Goal: Transaction & Acquisition: Purchase product/service

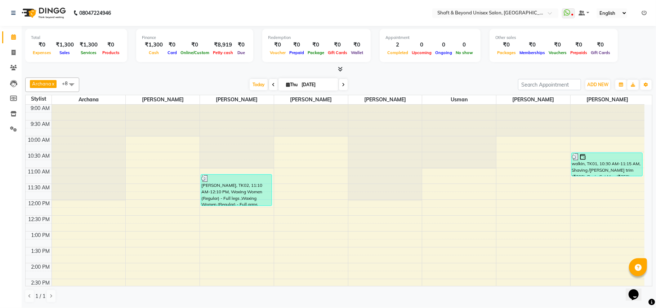
click at [342, 87] on span at bounding box center [343, 84] width 9 height 11
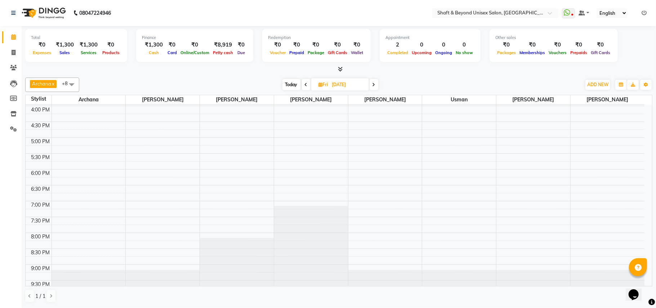
scroll to position [237, 0]
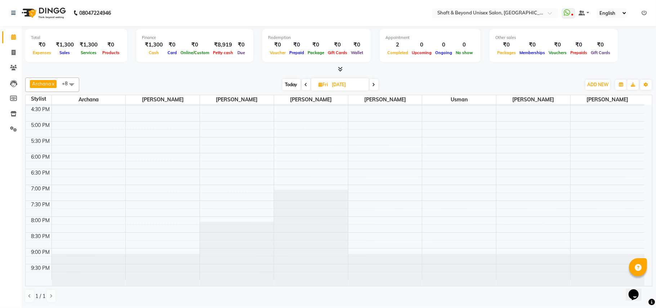
click at [306, 87] on icon at bounding box center [306, 85] width 3 height 4
type input "[DATE]"
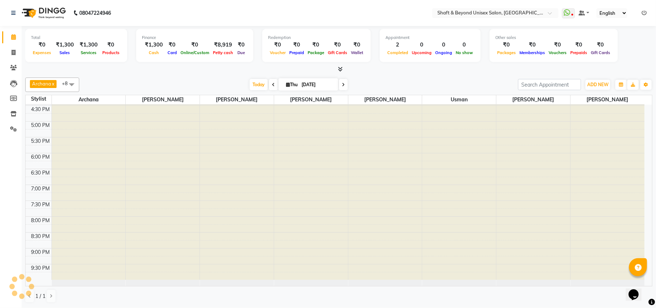
scroll to position [194, 0]
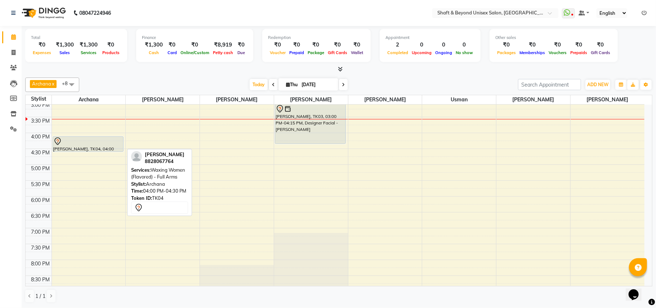
click at [96, 146] on div at bounding box center [88, 141] width 70 height 9
select select "7"
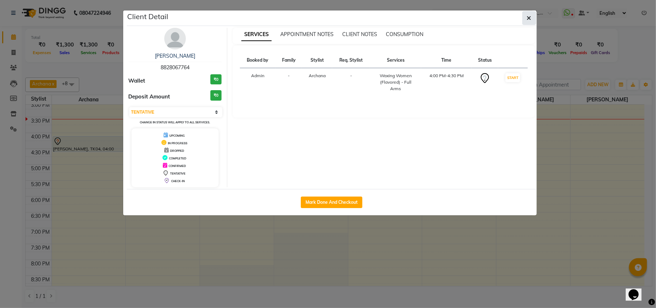
click at [531, 19] on icon "button" at bounding box center [529, 18] width 4 height 6
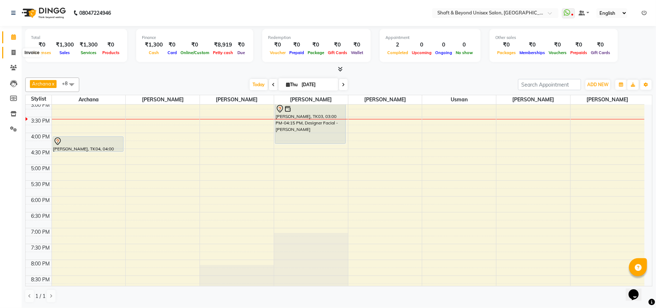
drag, startPoint x: 508, startPoint y: 37, endPoint x: 12, endPoint y: 51, distance: 497.0
click at [12, 51] on icon at bounding box center [14, 52] width 4 height 5
select select "3878"
select select "service"
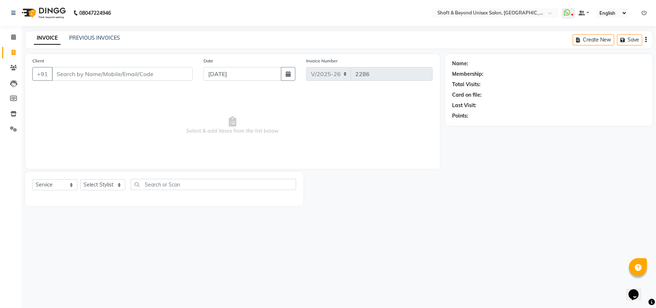
click at [65, 72] on input "Client" at bounding box center [122, 74] width 141 height 14
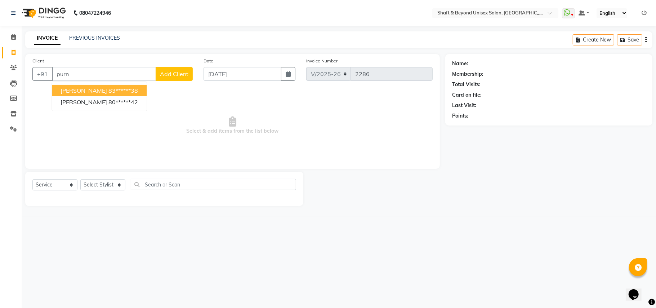
click at [100, 87] on span "[PERSON_NAME]" at bounding box center [84, 90] width 47 height 7
type input "83******38"
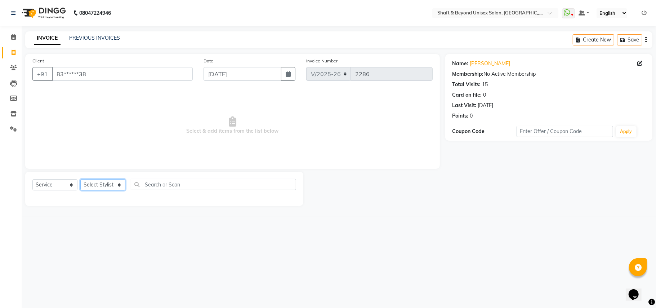
drag, startPoint x: 105, startPoint y: 186, endPoint x: 100, endPoint y: 185, distance: 4.6
click at [105, 186] on select "Select Stylist Archana [PERSON_NAME] [PERSON_NAME] [PERSON_NAME] [PERSON_NAME] …" at bounding box center [102, 184] width 45 height 11
select select "19079"
click at [80, 179] on select "Select Stylist Archana [PERSON_NAME] [PERSON_NAME] [PERSON_NAME] [PERSON_NAME] …" at bounding box center [102, 184] width 45 height 11
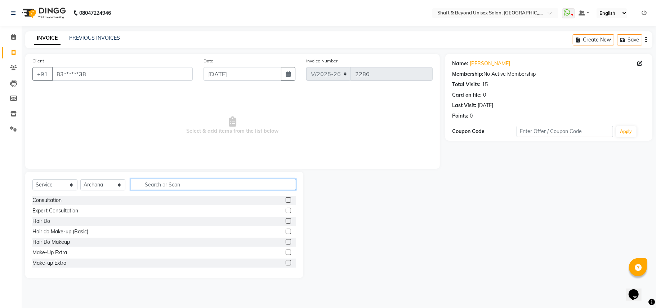
click at [161, 185] on input "text" at bounding box center [213, 184] width 165 height 11
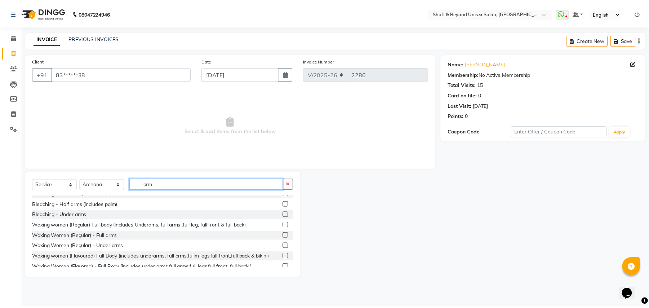
scroll to position [96, 0]
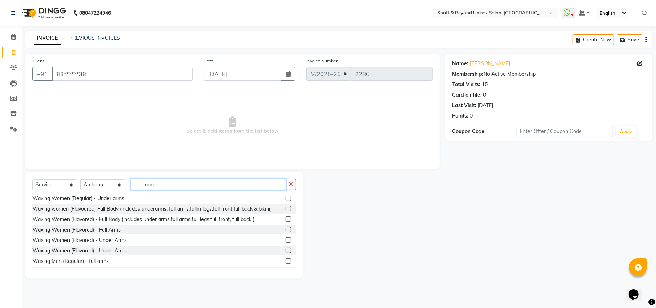
type input "arm"
click at [286, 228] on label at bounding box center [288, 229] width 5 height 5
click at [286, 228] on input "checkbox" at bounding box center [288, 229] width 5 height 5
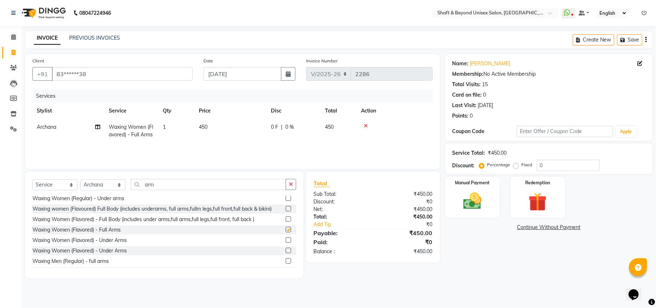
checkbox input "false"
click at [286, 239] on label at bounding box center [288, 239] width 5 height 5
click at [286, 239] on input "checkbox" at bounding box center [288, 240] width 5 height 5
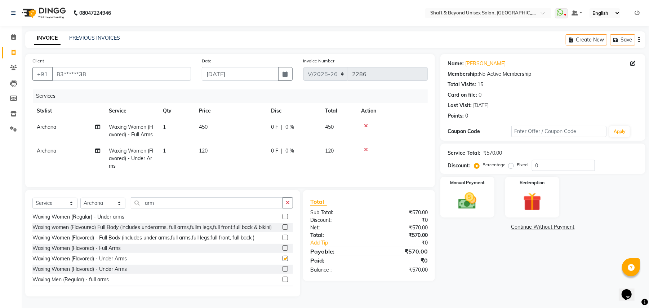
checkbox input "false"
click at [287, 205] on icon "button" at bounding box center [288, 202] width 4 height 5
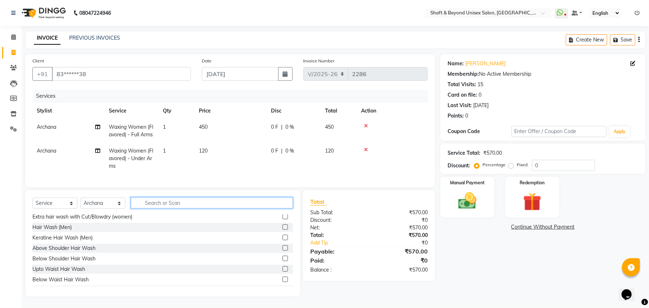
click at [257, 208] on input "text" at bounding box center [212, 202] width 162 height 11
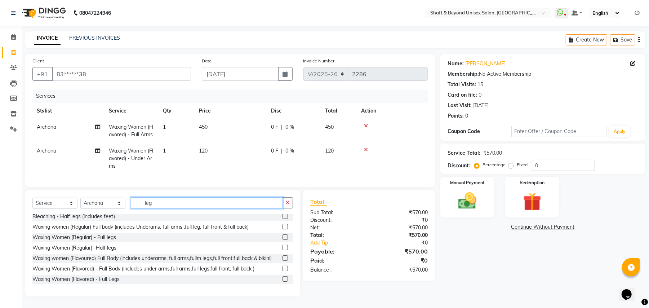
type input "leg"
click at [283, 282] on label at bounding box center [285, 278] width 5 height 5
click at [283, 282] on input "checkbox" at bounding box center [285, 279] width 5 height 5
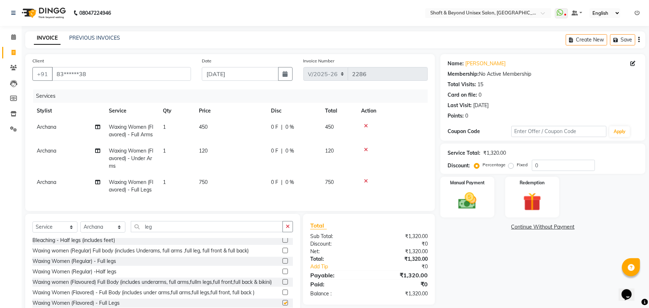
checkbox input "false"
click at [287, 231] on button "button" at bounding box center [288, 226] width 10 height 11
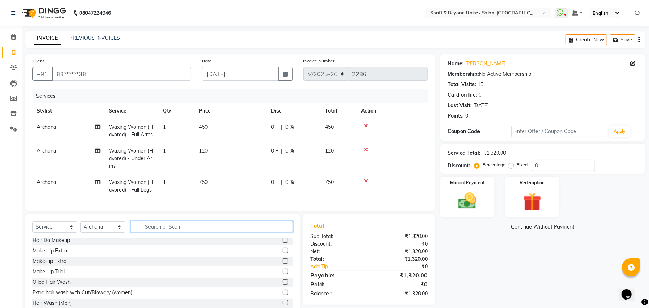
click at [276, 231] on input "text" at bounding box center [212, 226] width 162 height 11
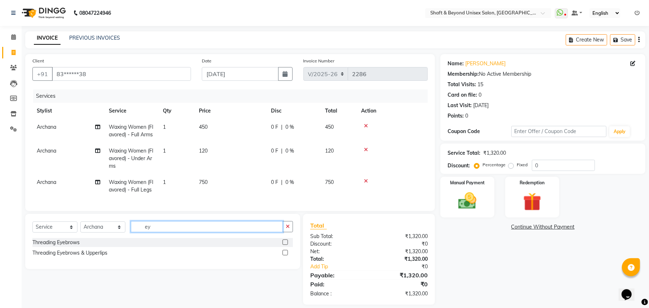
scroll to position [0, 0]
type input "ey"
click at [285, 255] on label at bounding box center [285, 252] width 5 height 5
click at [285, 255] on input "checkbox" at bounding box center [285, 253] width 5 height 5
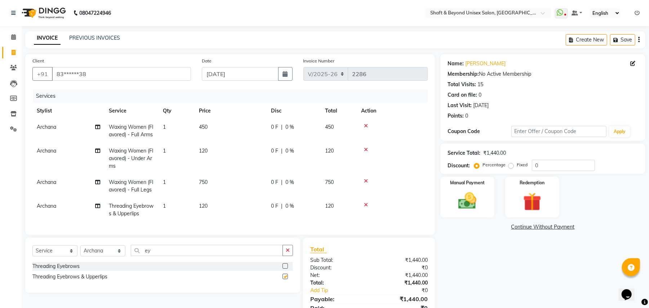
checkbox input "false"
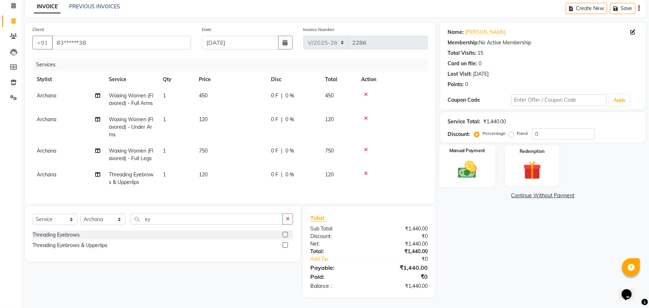
click at [474, 160] on img at bounding box center [467, 170] width 31 height 22
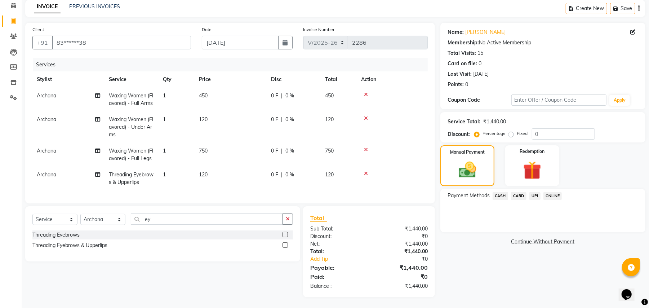
click at [502, 192] on span "CASH" at bounding box center [501, 196] width 16 height 8
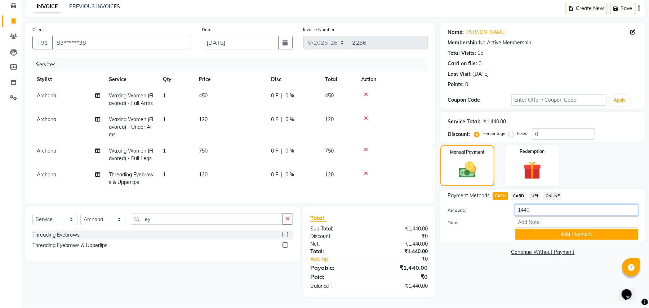
click at [543, 204] on input "1440" at bounding box center [576, 209] width 123 height 11
type input "1"
type input "1000"
click at [539, 229] on button "Add Payment" at bounding box center [576, 234] width 123 height 11
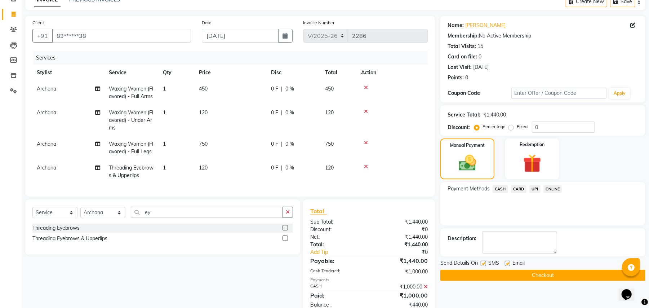
scroll to position [64, 0]
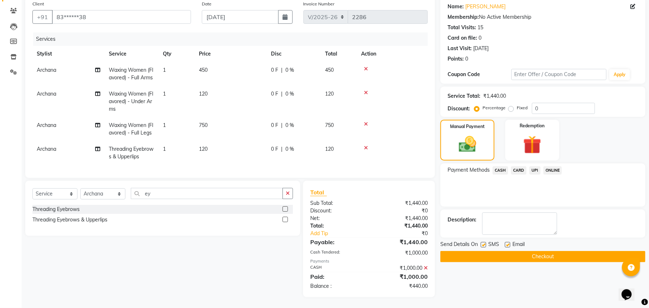
click at [531, 166] on span "UPI" at bounding box center [535, 170] width 11 height 8
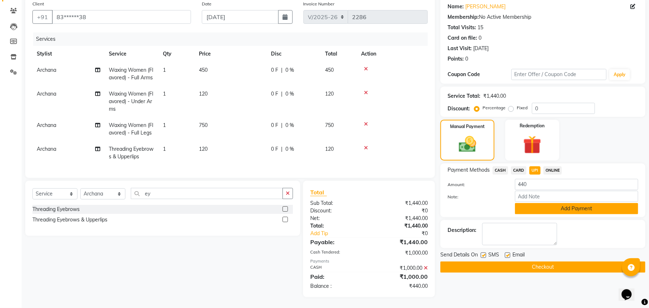
click at [551, 203] on button "Add Payment" at bounding box center [576, 208] width 123 height 11
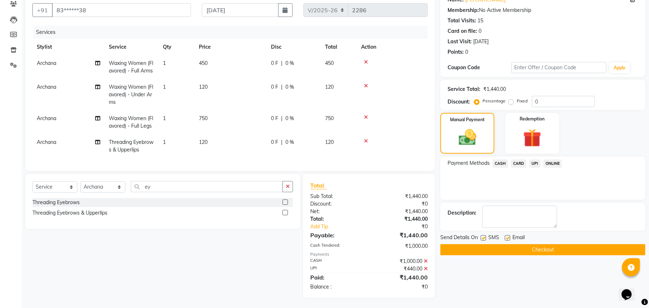
scroll to position [71, 0]
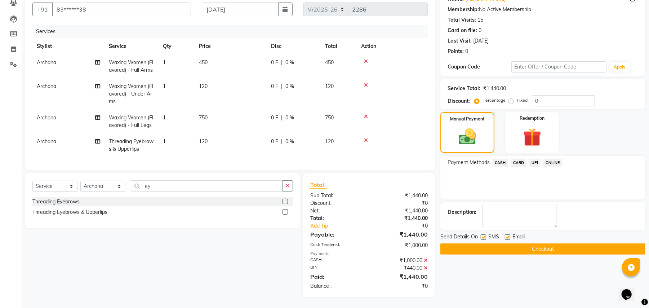
click at [538, 243] on button "Checkout" at bounding box center [543, 248] width 205 height 11
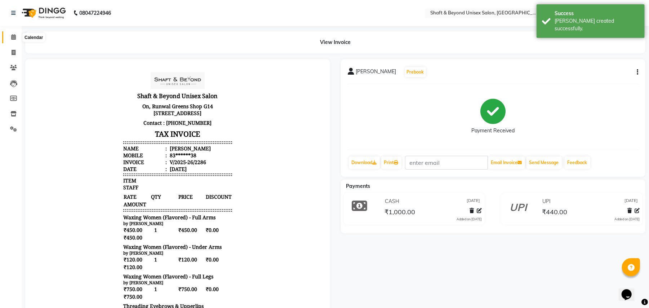
click at [11, 38] on icon at bounding box center [13, 36] width 5 height 5
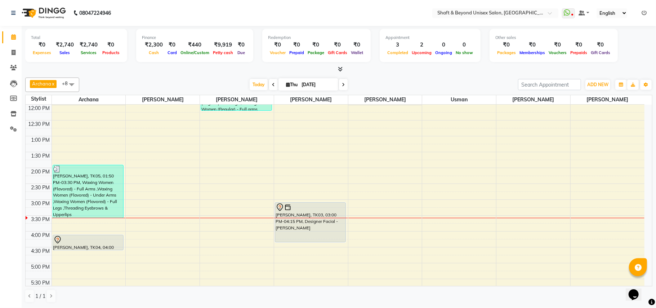
scroll to position [96, 0]
click at [341, 68] on icon at bounding box center [340, 68] width 5 height 5
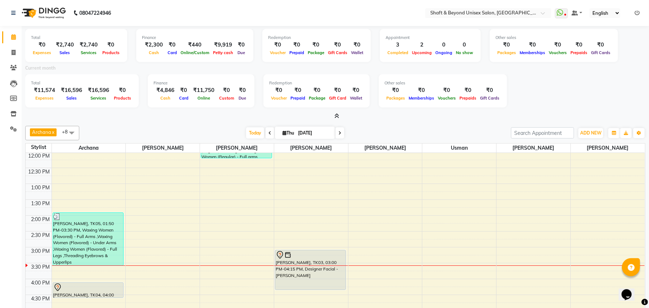
click at [336, 116] on icon at bounding box center [337, 115] width 5 height 5
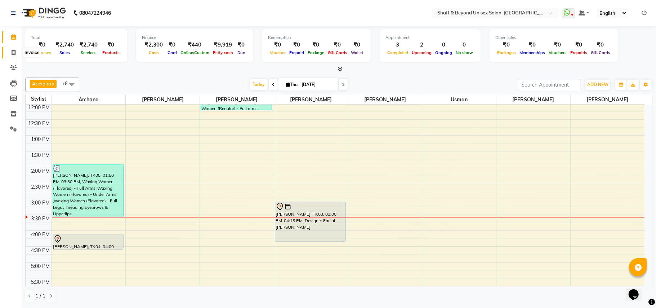
click at [14, 51] on icon at bounding box center [14, 52] width 4 height 5
select select "service"
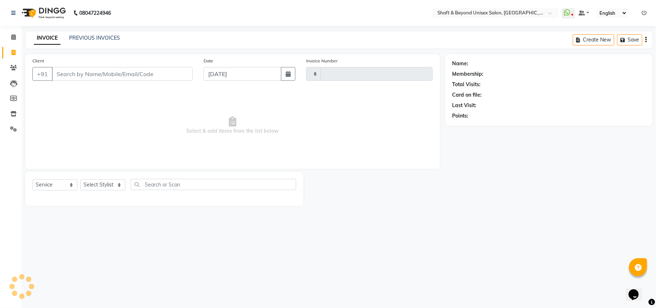
type input "2287"
select select "3878"
click at [112, 36] on link "PREVIOUS INVOICES" at bounding box center [94, 38] width 51 height 6
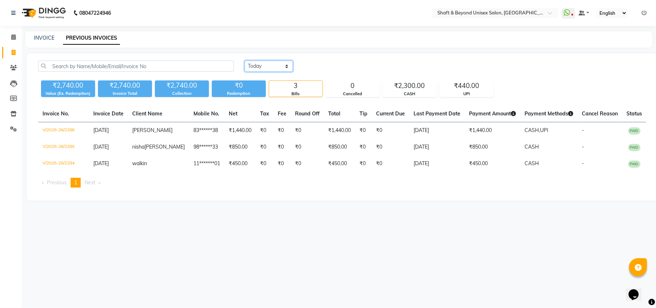
click at [289, 69] on select "Today Yesterday Custom Range" at bounding box center [269, 66] width 48 height 11
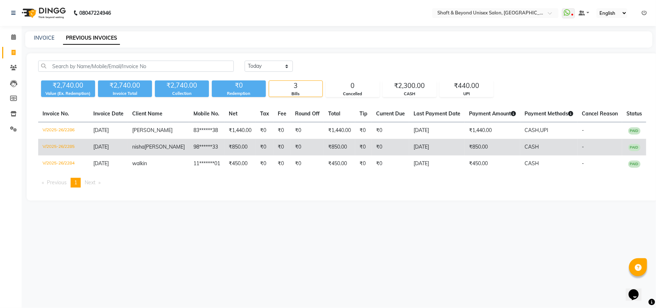
click at [291, 149] on td "₹0" at bounding box center [307, 147] width 33 height 17
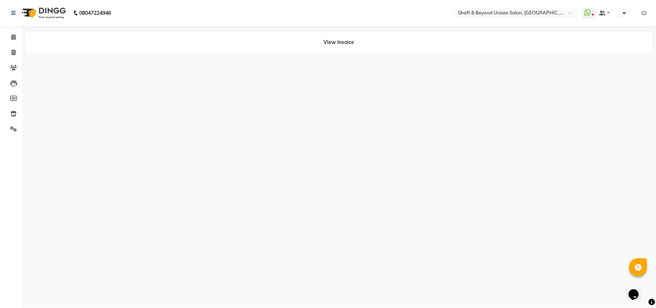
select select "en"
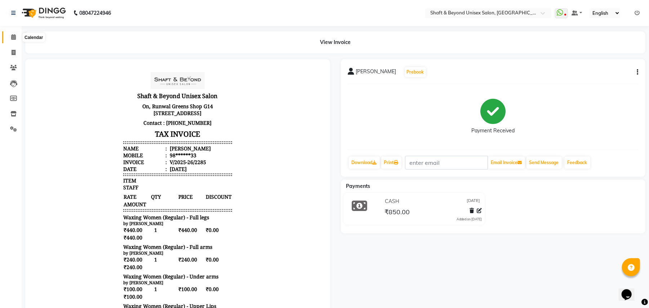
click at [12, 37] on icon at bounding box center [13, 36] width 5 height 5
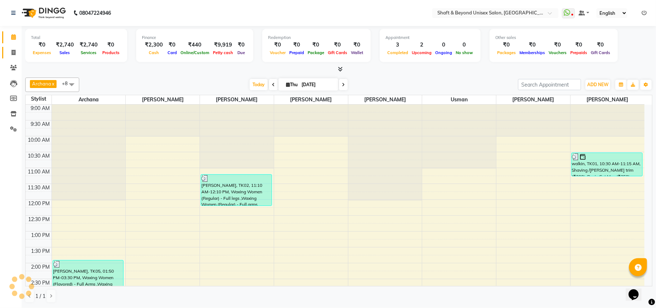
click at [14, 53] on icon at bounding box center [14, 52] width 4 height 5
select select "service"
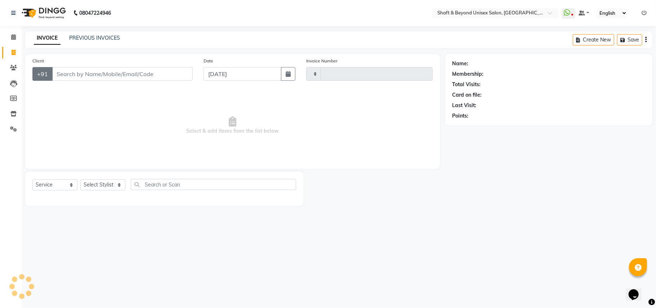
type input "2287"
select select "3878"
click at [64, 73] on input "Client" at bounding box center [122, 74] width 141 height 14
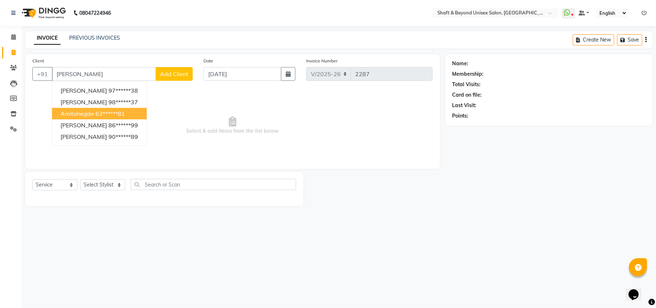
click at [93, 115] on span "amitahegde" at bounding box center [78, 113] width 34 height 7
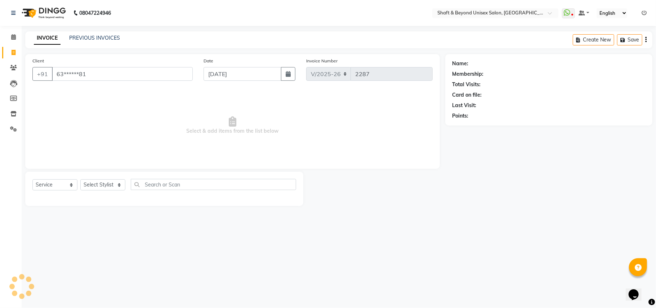
type input "63******81"
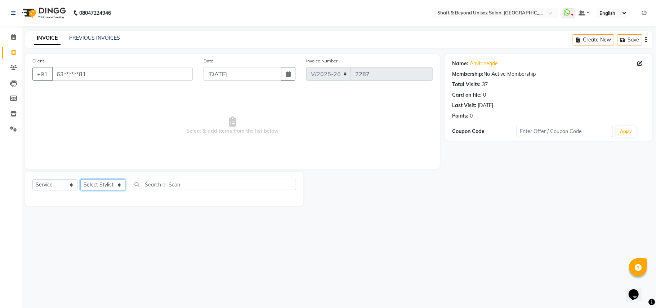
click at [95, 188] on select "Select Stylist Archana [PERSON_NAME] [PERSON_NAME] [PERSON_NAME] [PERSON_NAME] …" at bounding box center [102, 184] width 45 height 11
select select "40100"
click at [80, 179] on select "Select Stylist Archana [PERSON_NAME] [PERSON_NAME] [PERSON_NAME] [PERSON_NAME] …" at bounding box center [102, 184] width 45 height 11
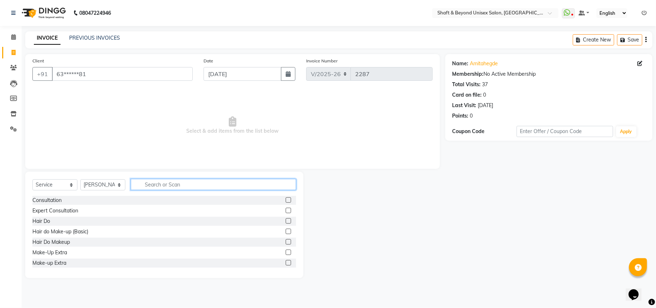
click at [146, 184] on input "text" at bounding box center [213, 184] width 165 height 11
type input "c"
type input "gel"
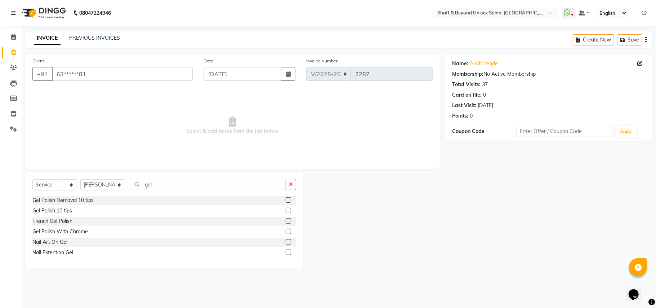
click at [288, 211] on label at bounding box center [288, 210] width 5 height 5
click at [288, 211] on input "checkbox" at bounding box center [288, 210] width 5 height 5
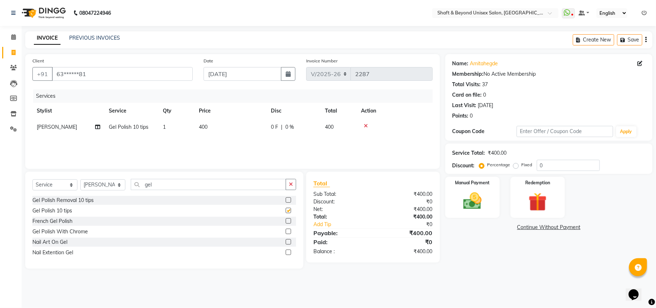
checkbox input "false"
click at [223, 130] on td "400" at bounding box center [231, 127] width 72 height 16
select select "40100"
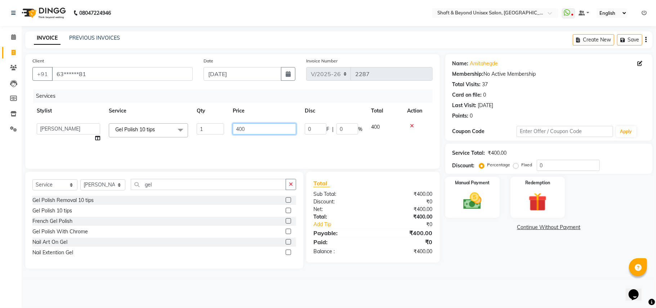
click at [266, 129] on input "400" at bounding box center [264, 128] width 63 height 11
type input "4"
type input "500"
click at [275, 151] on div "Services Stylist Service Qty Price Disc Total Action Archana Hetal Arora Kalyan…" at bounding box center [232, 125] width 401 height 72
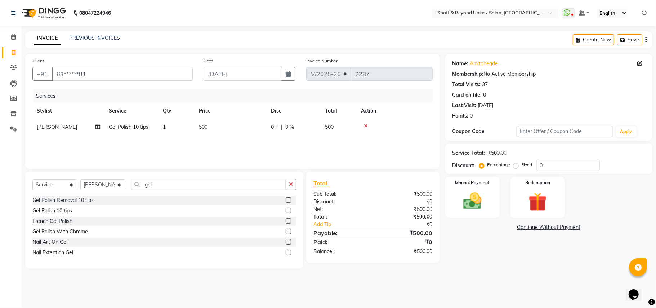
drag, startPoint x: 290, startPoint y: 185, endPoint x: 286, endPoint y: 186, distance: 3.7
click at [291, 185] on icon "button" at bounding box center [291, 184] width 4 height 5
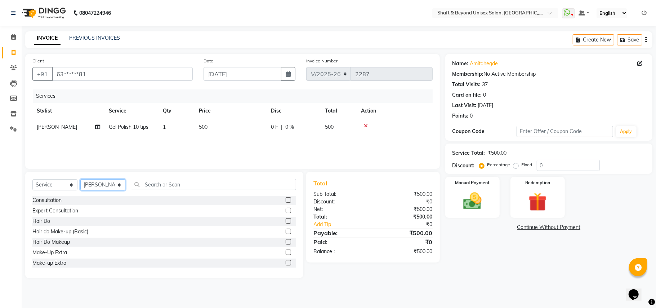
click at [116, 183] on select "Select Stylist Archana [PERSON_NAME] [PERSON_NAME] [PERSON_NAME] [PERSON_NAME] …" at bounding box center [102, 184] width 45 height 11
select select "19080"
click at [80, 179] on select "Select Stylist Archana [PERSON_NAME] [PERSON_NAME] [PERSON_NAME] [PERSON_NAME] …" at bounding box center [102, 184] width 45 height 11
click at [183, 185] on input "text" at bounding box center [213, 184] width 165 height 11
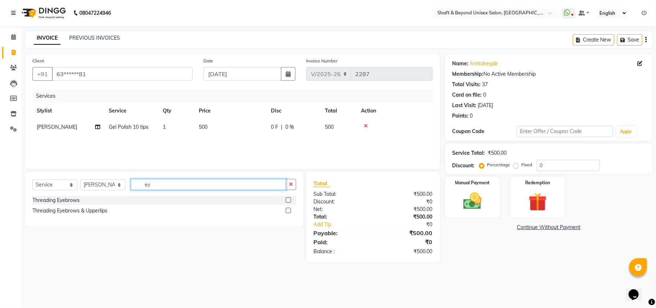
type input "ey"
click at [288, 213] on div at bounding box center [288, 212] width 5 height 8
click at [288, 212] on label at bounding box center [288, 210] width 5 height 5
click at [288, 212] on input "checkbox" at bounding box center [288, 210] width 5 height 5
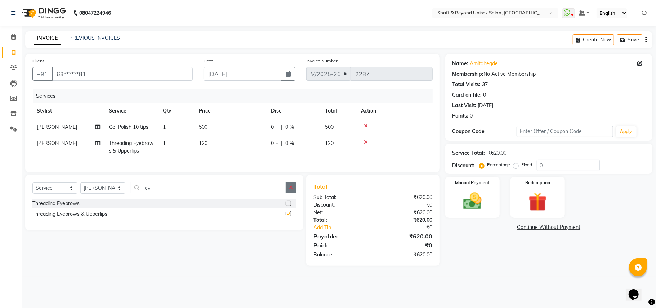
checkbox input "false"
click at [292, 191] on button "button" at bounding box center [291, 187] width 10 height 11
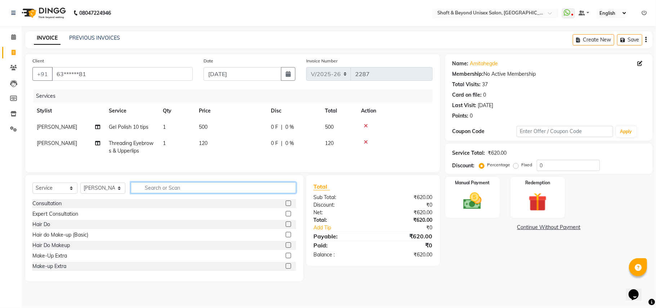
click at [264, 193] on input "text" at bounding box center [213, 187] width 165 height 11
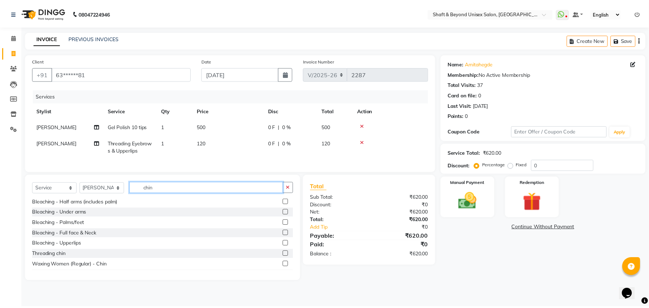
scroll to position [96, 0]
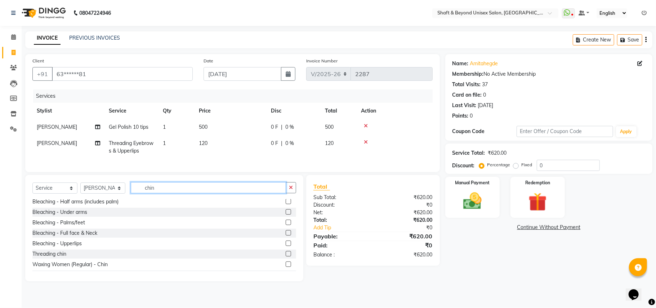
type input "chin"
click at [286, 256] on label at bounding box center [288, 253] width 5 height 5
click at [286, 256] on input "checkbox" at bounding box center [288, 254] width 5 height 5
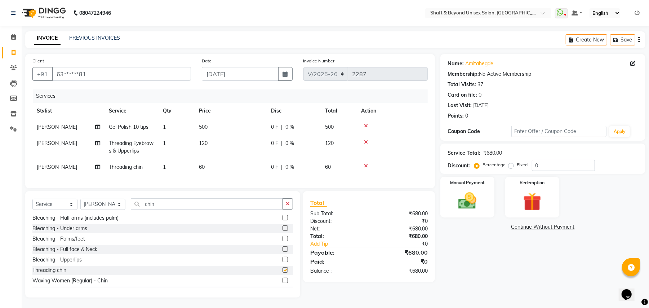
checkbox input "false"
click at [477, 207] on img at bounding box center [467, 201] width 31 height 22
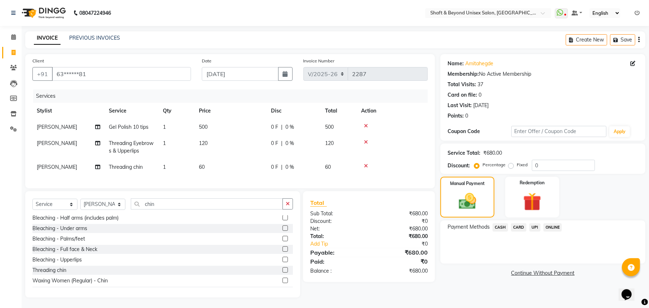
click at [502, 226] on span "CASH" at bounding box center [501, 227] width 16 height 8
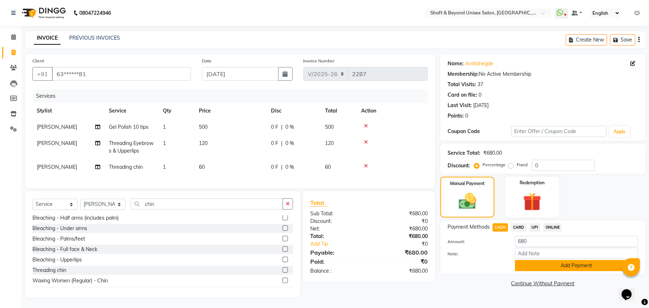
click at [534, 265] on button "Add Payment" at bounding box center [576, 265] width 123 height 11
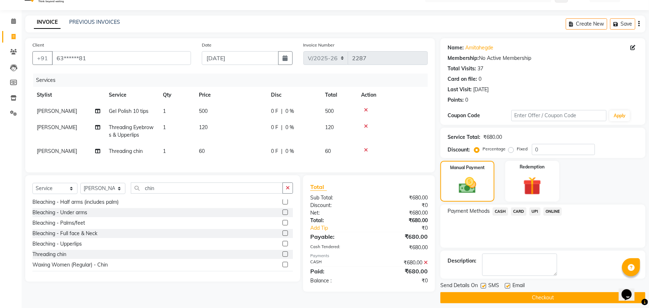
scroll to position [22, 0]
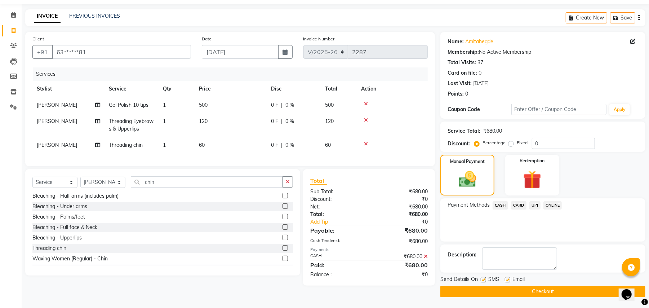
click at [543, 290] on button "Checkout" at bounding box center [543, 291] width 205 height 11
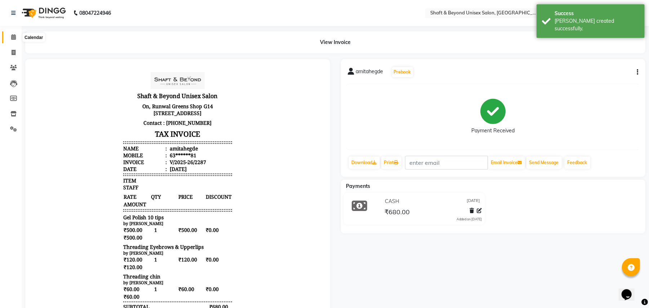
click at [14, 37] on icon at bounding box center [13, 36] width 5 height 5
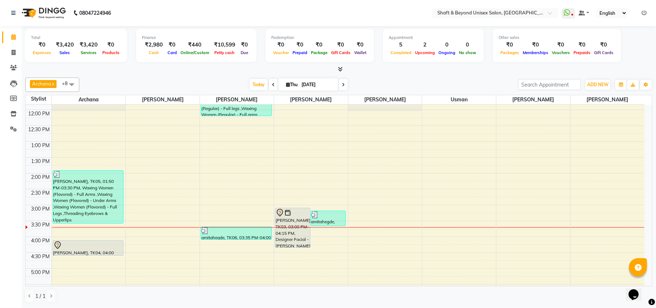
scroll to position [141, 0]
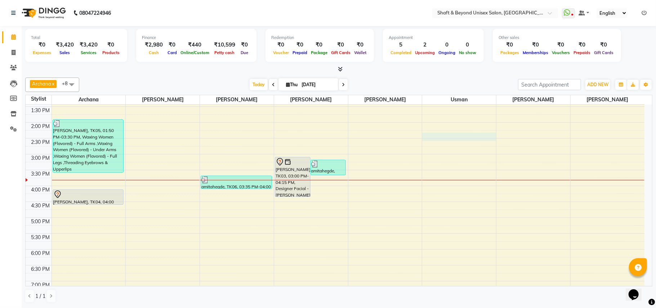
click at [438, 135] on div "9:00 AM 9:30 AM 10:00 AM 10:30 AM 11:00 AM 11:30 AM 12:00 PM 12:30 PM 1:00 PM 1…" at bounding box center [335, 170] width 619 height 412
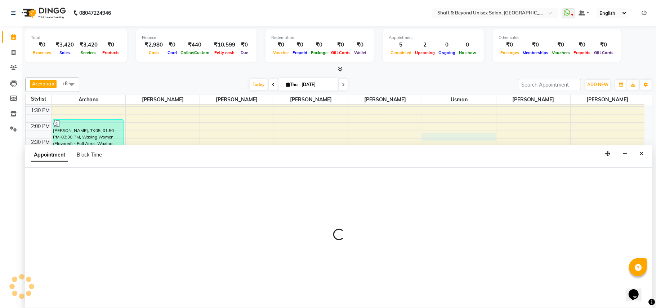
select select "34090"
select select "855"
select select "tentative"
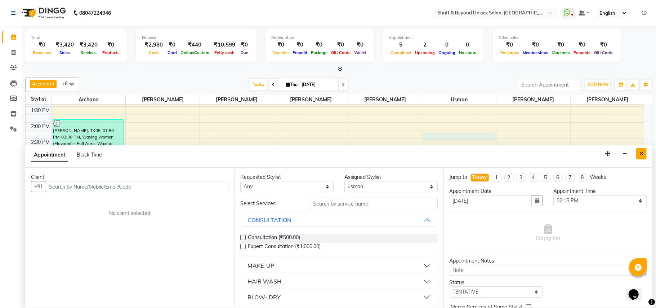
click at [643, 154] on icon "Close" at bounding box center [642, 153] width 4 height 5
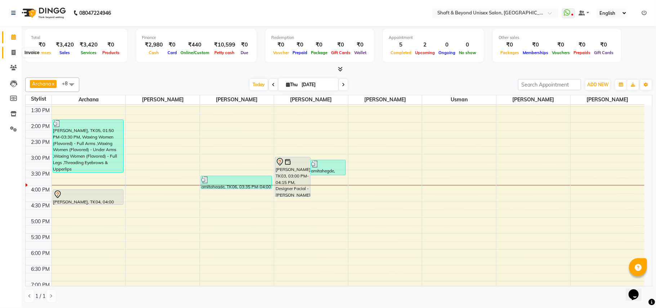
click at [12, 50] on icon at bounding box center [14, 52] width 4 height 5
select select "service"
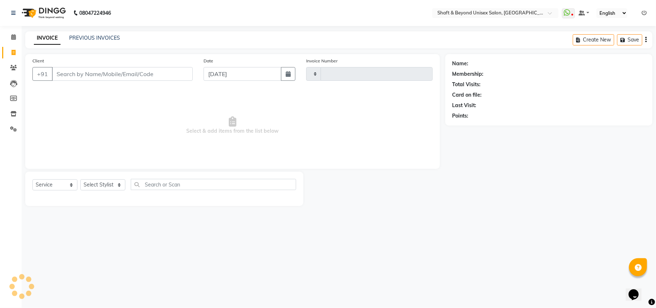
type input "2288"
select select "3878"
click at [87, 74] on input "Client" at bounding box center [122, 74] width 141 height 14
click at [109, 180] on select "Select Stylist Archana [PERSON_NAME] [PERSON_NAME] [PERSON_NAME] [PERSON_NAME] …" at bounding box center [102, 184] width 45 height 11
click at [120, 187] on select "Select Stylist Archana [PERSON_NAME] [PERSON_NAME] [PERSON_NAME] [PERSON_NAME] …" at bounding box center [102, 184] width 45 height 11
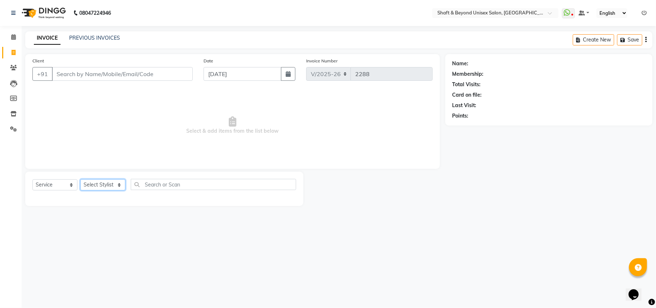
click at [120, 186] on select "Select Stylist Archana [PERSON_NAME] [PERSON_NAME] [PERSON_NAME] [PERSON_NAME] …" at bounding box center [102, 184] width 45 height 11
select select "34482"
click at [80, 179] on select "Select Stylist Archana [PERSON_NAME] [PERSON_NAME] [PERSON_NAME] [PERSON_NAME] …" at bounding box center [102, 184] width 45 height 11
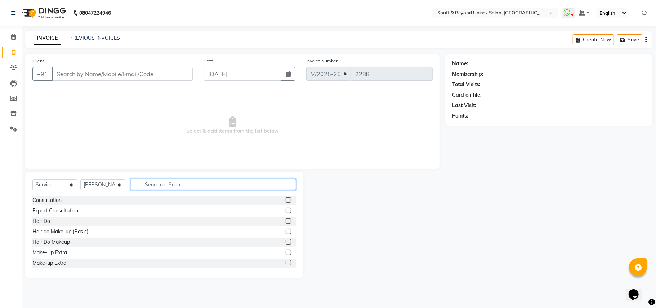
click at [176, 182] on input "text" at bounding box center [213, 184] width 165 height 11
type input "was"
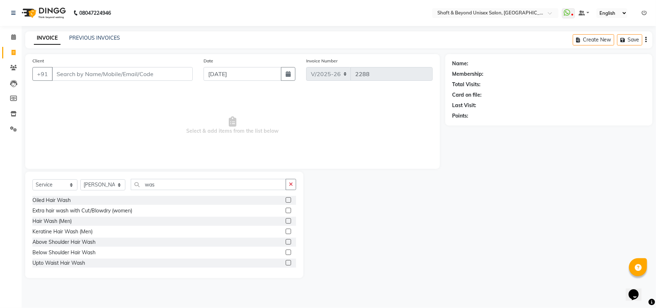
click at [286, 211] on label at bounding box center [288, 210] width 5 height 5
click at [286, 211] on input "checkbox" at bounding box center [288, 210] width 5 height 5
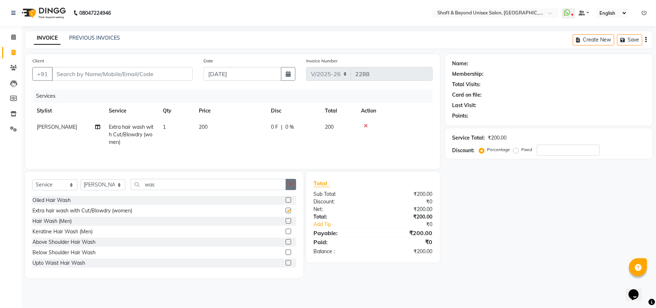
checkbox input "false"
click at [289, 187] on icon "button" at bounding box center [291, 184] width 4 height 5
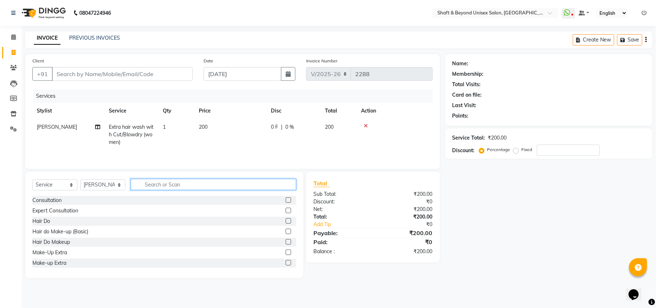
click at [272, 187] on input "text" at bounding box center [213, 184] width 165 height 11
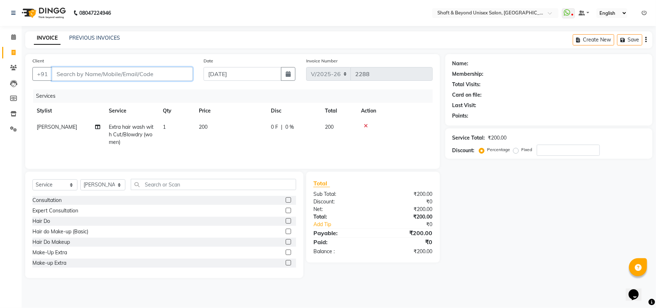
click at [81, 72] on input "Client" at bounding box center [122, 74] width 141 height 14
type input "9"
type input "0"
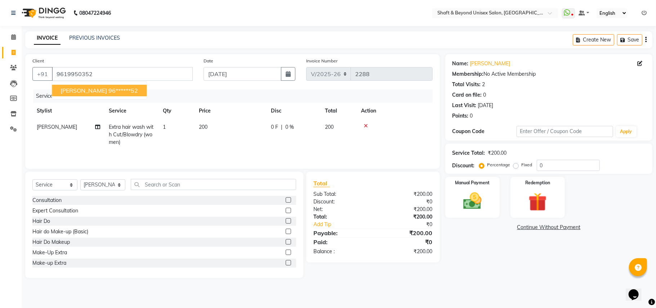
click at [71, 88] on span "richa bhanot" at bounding box center [84, 90] width 47 height 7
type input "96******52"
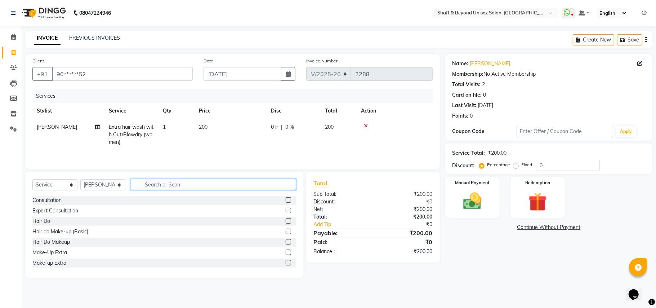
click at [161, 185] on input "text" at bounding box center [213, 184] width 165 height 11
type input "cut"
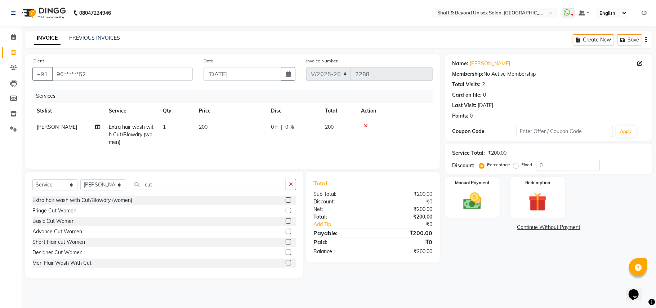
click at [286, 232] on label at bounding box center [288, 231] width 5 height 5
click at [286, 232] on input "checkbox" at bounding box center [288, 231] width 5 height 5
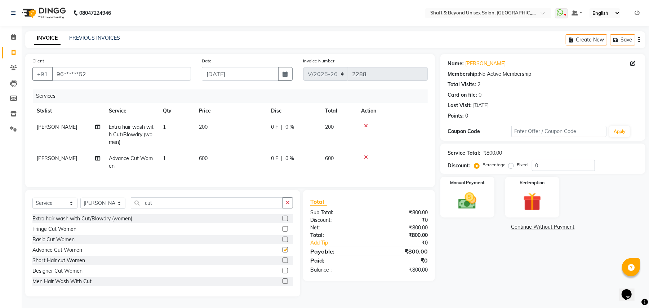
checkbox input "false"
click at [453, 202] on img at bounding box center [467, 201] width 31 height 22
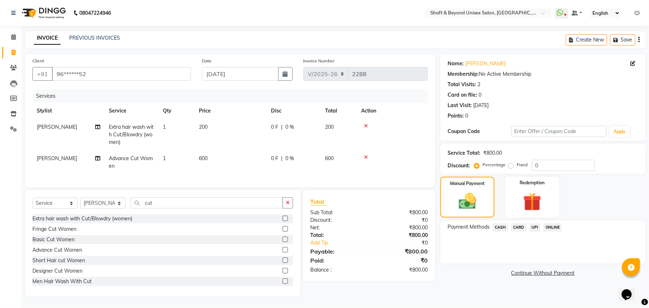
click at [503, 223] on span "CASH" at bounding box center [501, 227] width 16 height 8
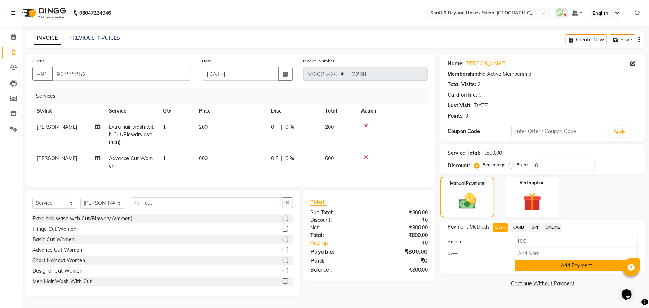
click at [535, 260] on button "Add Payment" at bounding box center [576, 265] width 123 height 11
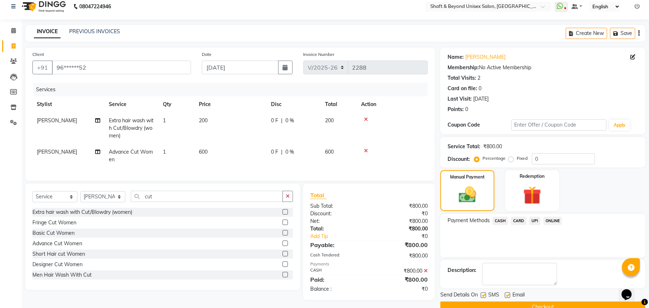
scroll to position [22, 0]
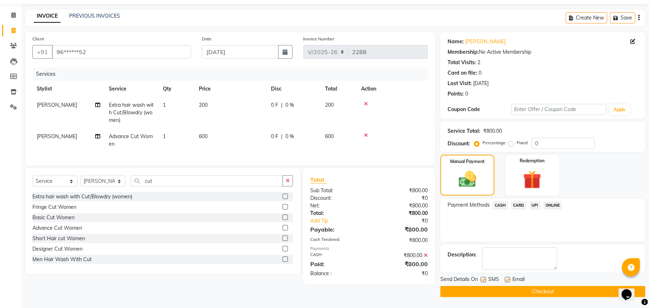
click at [533, 291] on button "Checkout" at bounding box center [543, 291] width 205 height 11
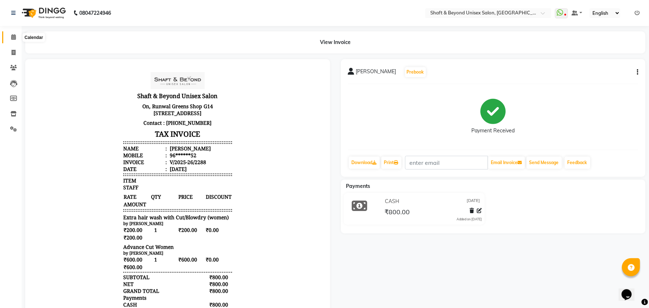
click at [13, 38] on icon at bounding box center [13, 36] width 5 height 5
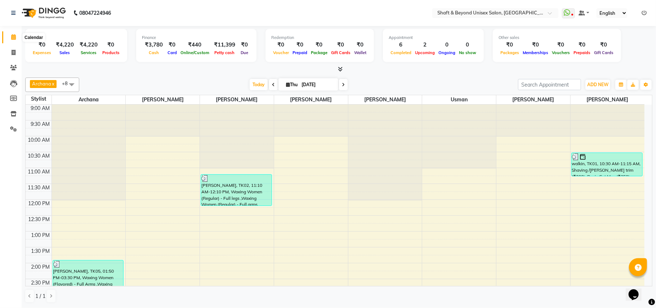
click at [14, 38] on icon at bounding box center [13, 36] width 5 height 5
click at [341, 81] on span at bounding box center [343, 84] width 9 height 11
type input "[DATE]"
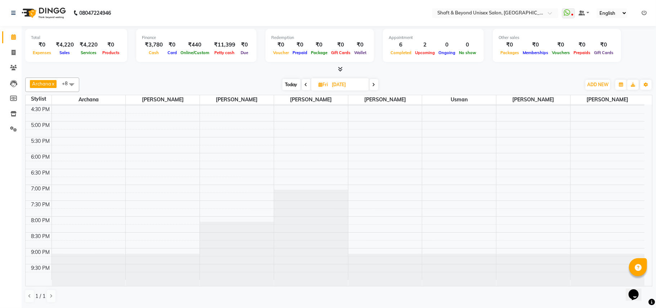
scroll to position [189, 0]
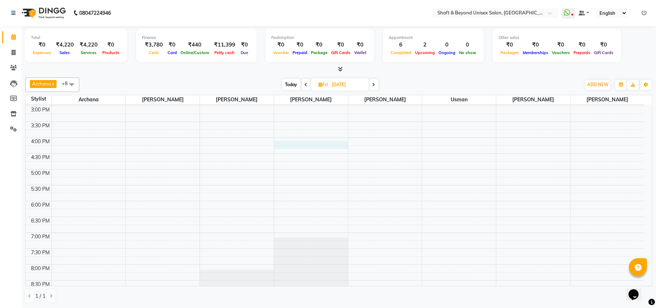
click at [279, 145] on div "9:00 AM 9:30 AM 10:00 AM 10:30 AM 11:00 AM 11:30 AM 12:00 PM 12:30 PM 1:00 PM 1…" at bounding box center [335, 122] width 619 height 412
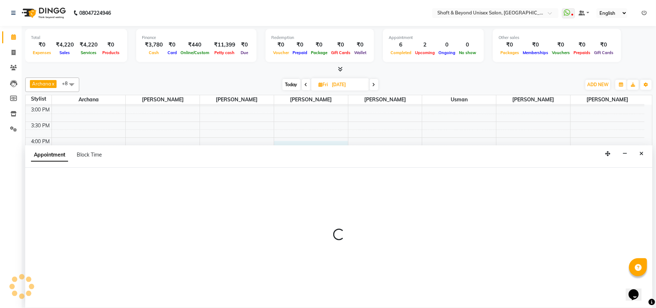
select select "40100"
select select "960"
select select "tentative"
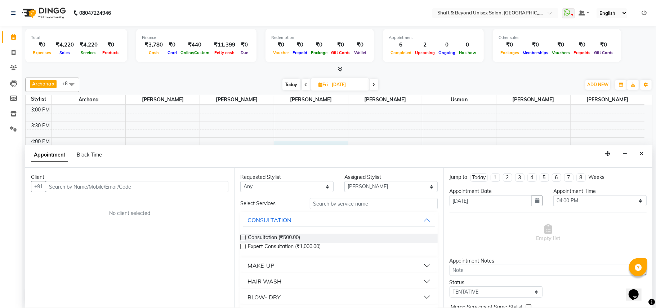
drag, startPoint x: 103, startPoint y: 187, endPoint x: 106, endPoint y: 176, distance: 10.8
click at [103, 185] on input "text" at bounding box center [137, 186] width 183 height 11
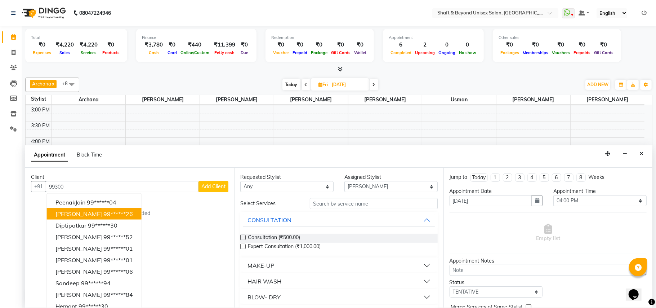
click at [129, 216] on ngb-highlight "99******26" at bounding box center [118, 213] width 30 height 7
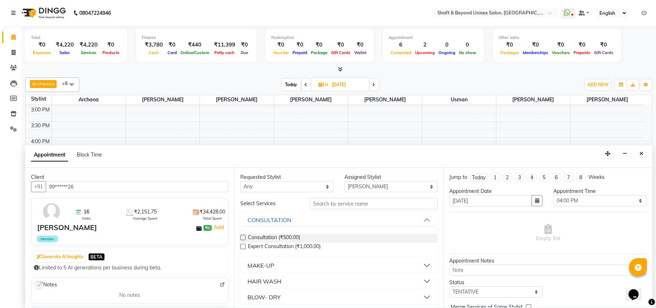
type input "99******26"
click at [335, 203] on input "text" at bounding box center [374, 203] width 128 height 11
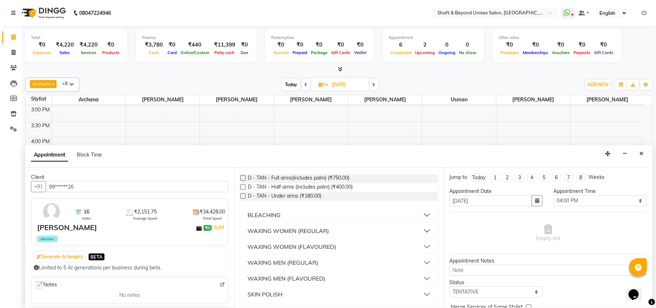
scroll to position [60, 0]
type input "arm"
click at [345, 245] on button "WAXING WOMEN (FLAVOURED)" at bounding box center [338, 246] width 191 height 13
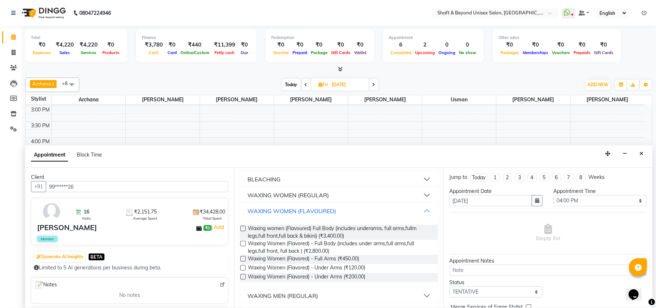
scroll to position [129, 0]
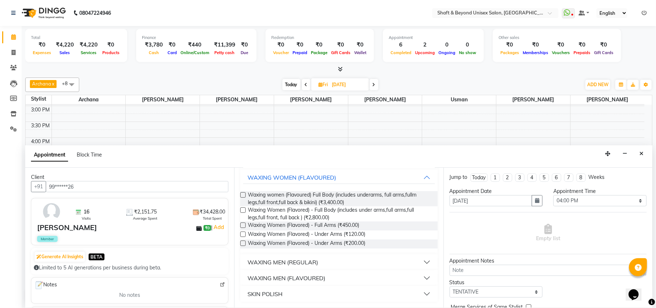
click at [244, 226] on label at bounding box center [242, 224] width 5 height 5
click at [244, 226] on input "checkbox" at bounding box center [242, 226] width 5 height 5
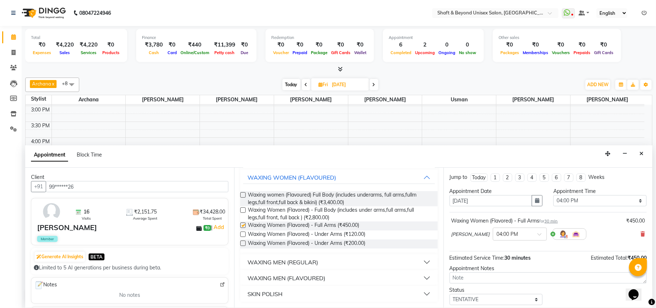
checkbox input "false"
click at [243, 234] on label at bounding box center [242, 233] width 5 height 5
click at [243, 234] on input "checkbox" at bounding box center [242, 235] width 5 height 5
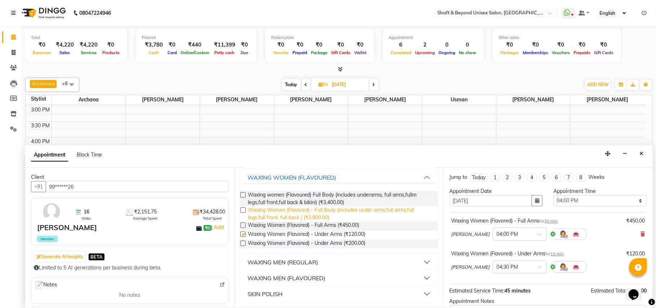
checkbox input "false"
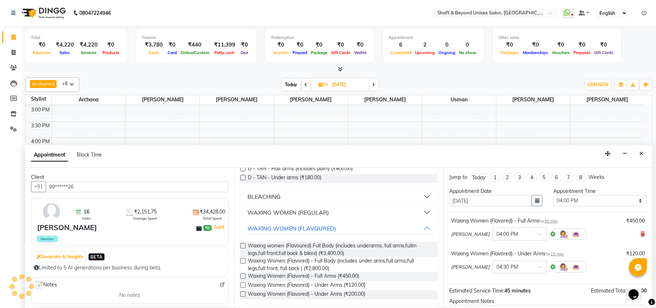
scroll to position [0, 0]
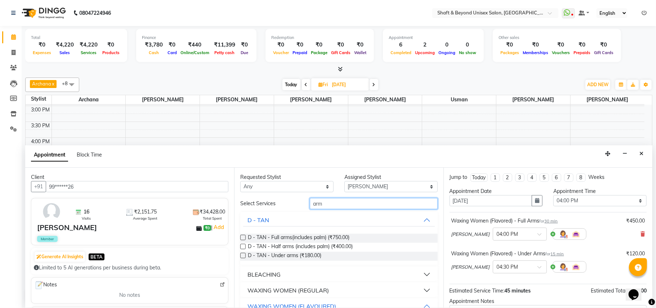
click at [342, 204] on input "arm" at bounding box center [374, 203] width 128 height 11
type input "a"
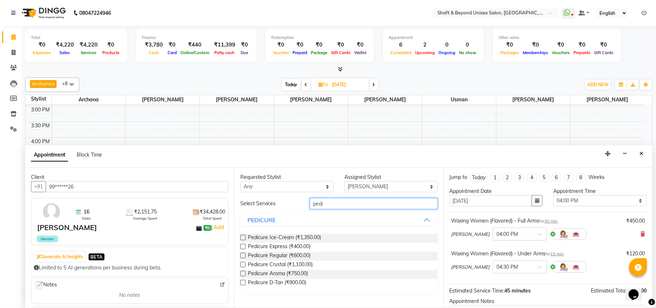
type input "pedi"
click at [242, 236] on label at bounding box center [242, 237] width 5 height 5
click at [242, 236] on input "checkbox" at bounding box center [242, 238] width 5 height 5
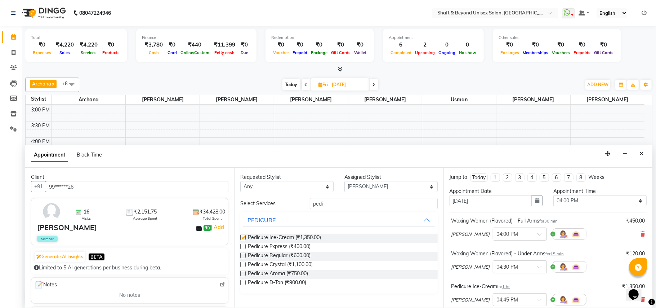
checkbox input "false"
click at [333, 204] on input "pedi" at bounding box center [374, 203] width 128 height 11
type input "p"
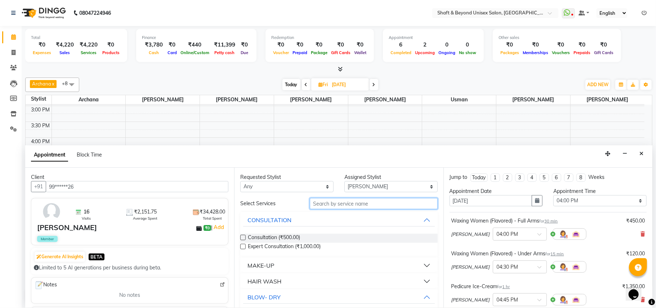
type input ","
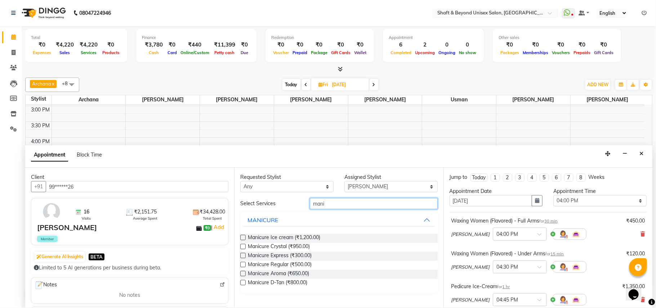
type input "mani"
click at [244, 237] on label at bounding box center [242, 237] width 5 height 5
click at [244, 237] on input "checkbox" at bounding box center [242, 238] width 5 height 5
checkbox input "false"
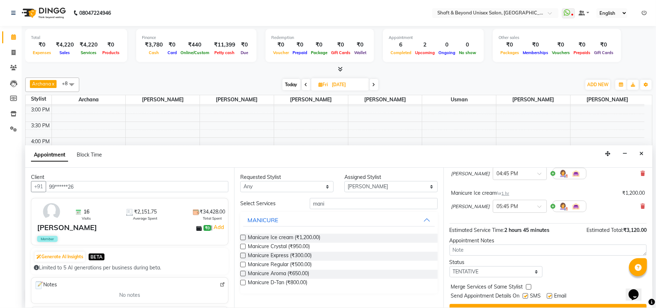
scroll to position [142, 0]
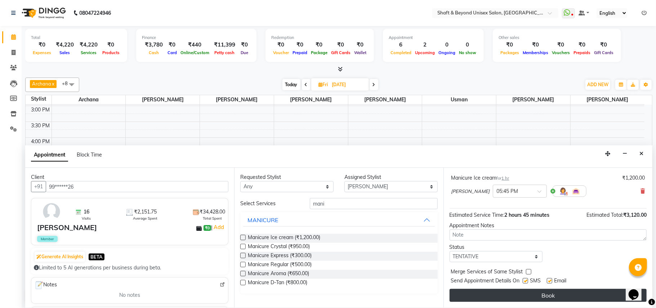
click at [539, 293] on button "Book" at bounding box center [548, 295] width 197 height 13
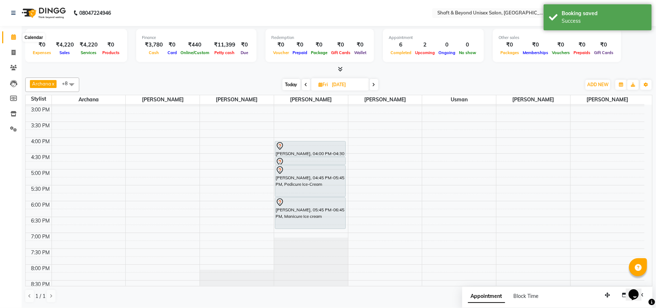
click at [13, 37] on icon at bounding box center [13, 36] width 5 height 5
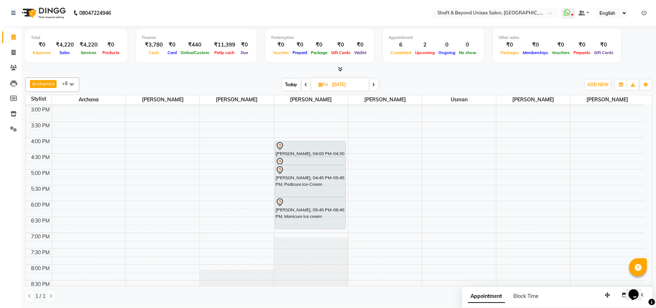
click at [236, 251] on div "9:00 AM 9:30 AM 10:00 AM 10:30 AM 11:00 AM 11:30 AM 12:00 PM 12:30 PM 1:00 PM 1…" at bounding box center [335, 122] width 619 height 412
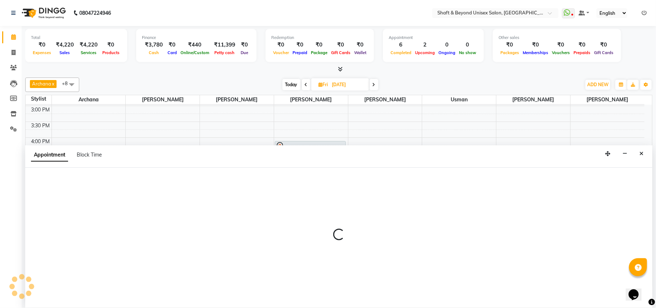
select select "19080"
select select "1155"
select select "tentative"
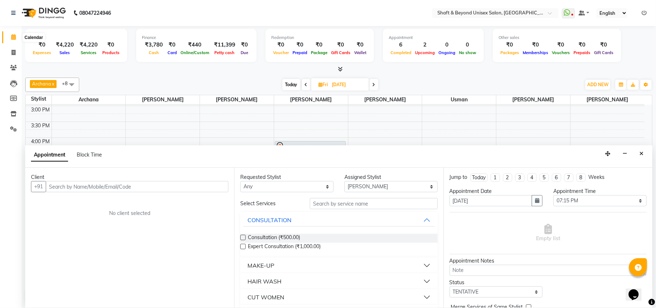
click at [12, 36] on icon at bounding box center [13, 36] width 5 height 5
click at [643, 153] on icon "Close" at bounding box center [642, 153] width 4 height 5
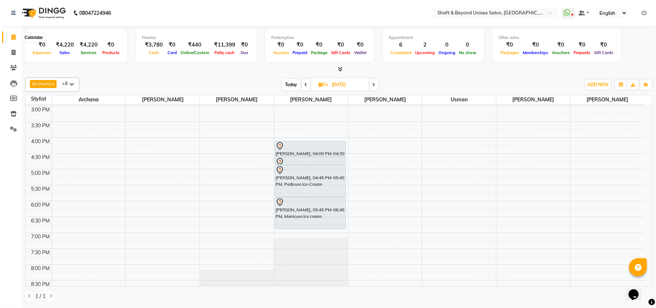
click at [12, 35] on icon at bounding box center [13, 36] width 5 height 5
click at [12, 51] on icon at bounding box center [14, 52] width 4 height 5
select select "service"
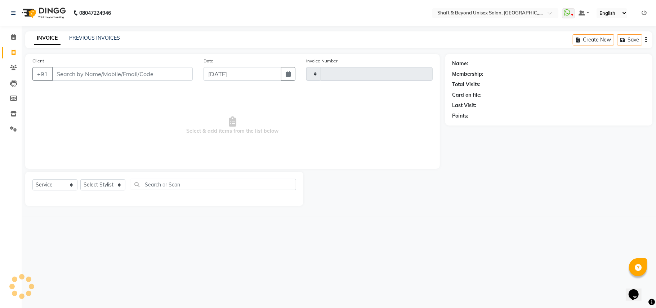
type input "2289"
select select "3878"
click at [107, 74] on input "Client" at bounding box center [122, 74] width 141 height 14
type input "8879428316"
click at [181, 74] on span "Add Client" at bounding box center [174, 73] width 28 height 7
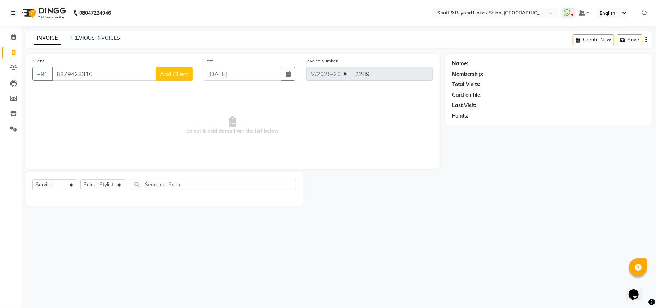
select select "22"
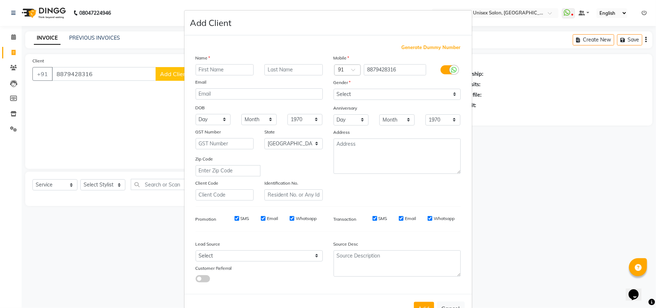
click at [209, 68] on input "text" at bounding box center [225, 69] width 58 height 11
type input "dr amruta"
click at [270, 67] on input "text" at bounding box center [294, 69] width 58 height 11
type input "shah"
click at [347, 92] on select "Select Male Female Other Prefer Not To Say" at bounding box center [397, 94] width 127 height 11
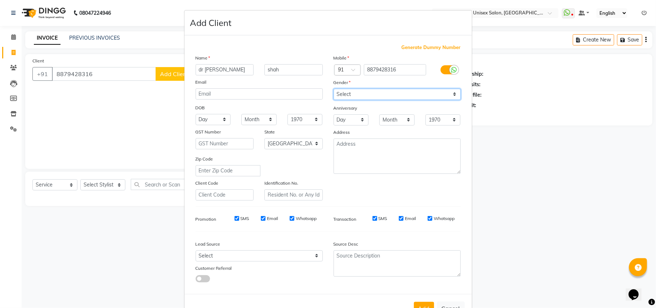
select select "female"
click at [334, 89] on select "Select Male Female Other Prefer Not To Say" at bounding box center [397, 94] width 127 height 11
click at [432, 306] on div "Add Cancel" at bounding box center [329, 308] width 288 height 28
click at [429, 306] on button "Add" at bounding box center [424, 308] width 20 height 13
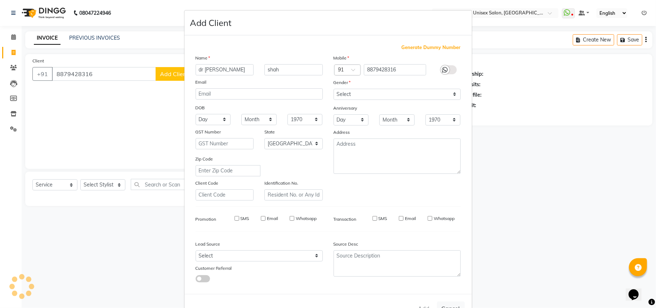
type input "88******16"
select select
select select "null"
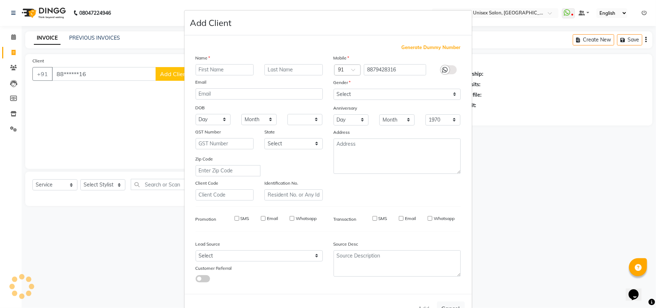
select select
checkbox input "false"
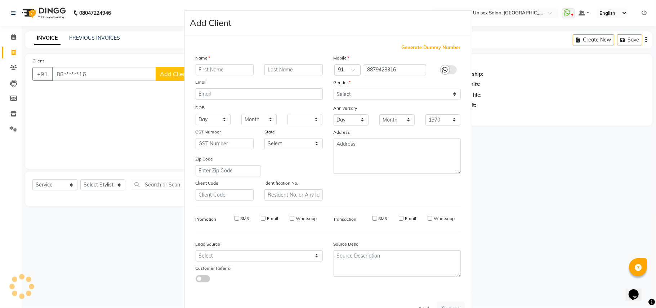
checkbox input "false"
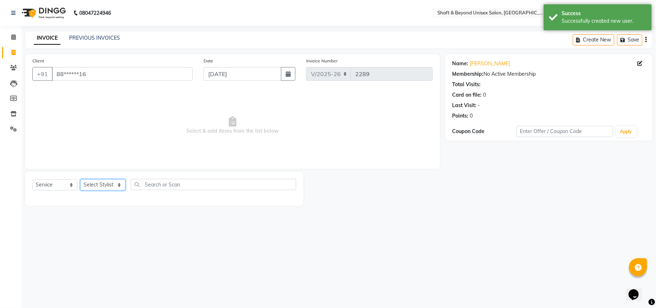
click at [97, 186] on select "Select Stylist Archana [PERSON_NAME] [PERSON_NAME] [PERSON_NAME] [PERSON_NAME] …" at bounding box center [102, 184] width 45 height 11
select select "88897"
click at [80, 179] on select "Select Stylist Archana [PERSON_NAME] [PERSON_NAME] [PERSON_NAME] [PERSON_NAME] …" at bounding box center [102, 184] width 45 height 11
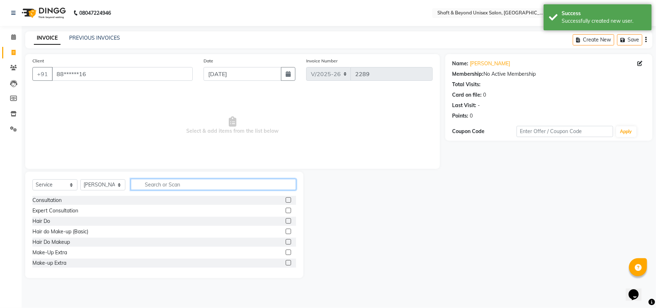
click at [153, 182] on input "text" at bounding box center [213, 184] width 165 height 11
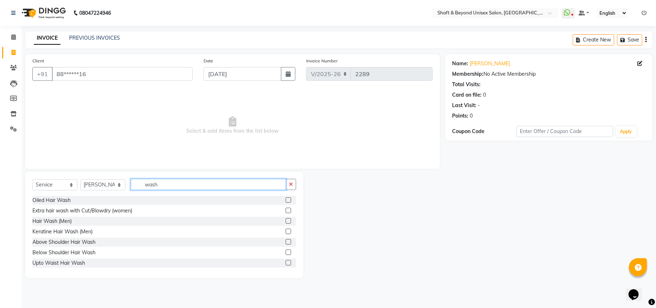
type input "wash"
click at [286, 252] on label at bounding box center [288, 251] width 5 height 5
click at [286, 252] on input "checkbox" at bounding box center [288, 252] width 5 height 5
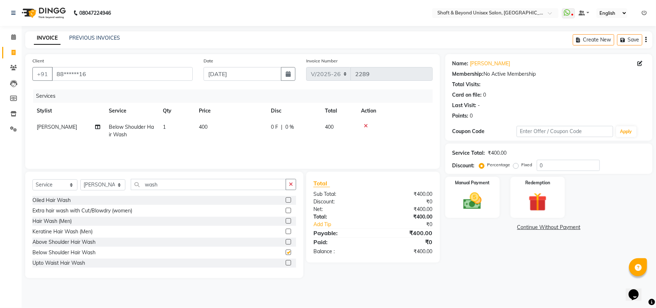
checkbox input "false"
click at [290, 186] on icon "button" at bounding box center [291, 184] width 4 height 5
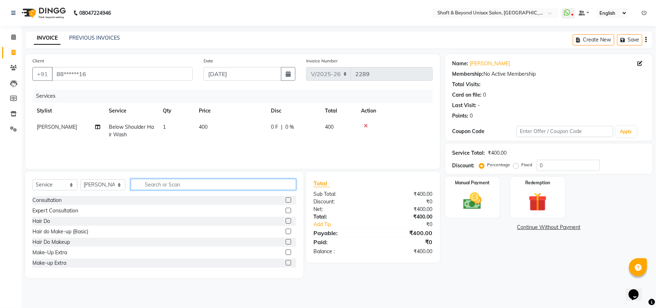
click at [252, 184] on input "text" at bounding box center [213, 184] width 165 height 11
type input "cut"
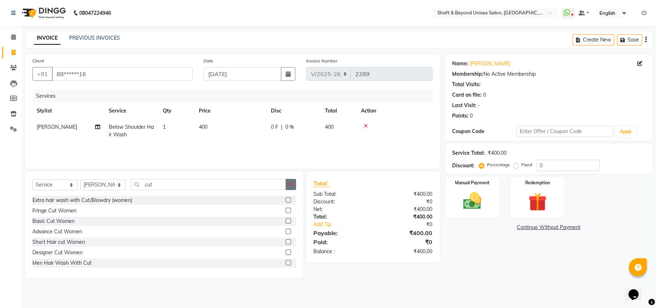
click at [287, 187] on button "button" at bounding box center [291, 184] width 10 height 11
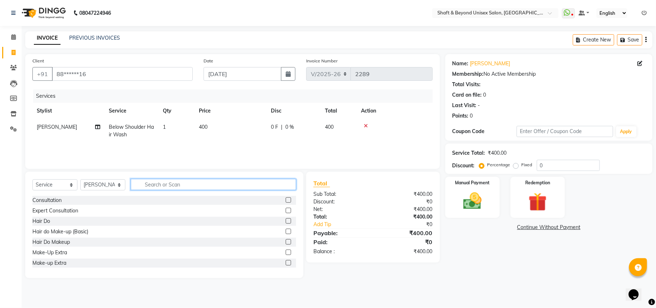
click at [146, 182] on input "text" at bounding box center [213, 184] width 165 height 11
click at [178, 187] on input "text" at bounding box center [213, 184] width 165 height 11
type input "cut"
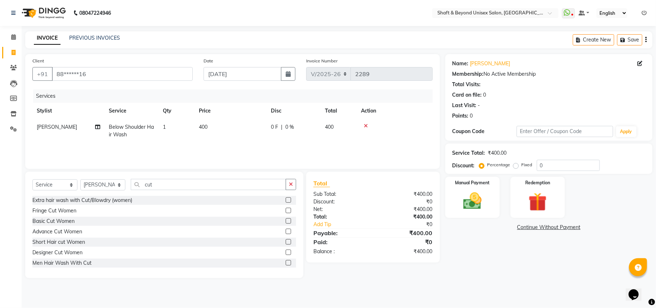
click at [286, 221] on label at bounding box center [288, 220] width 5 height 5
click at [286, 221] on input "checkbox" at bounding box center [288, 221] width 5 height 5
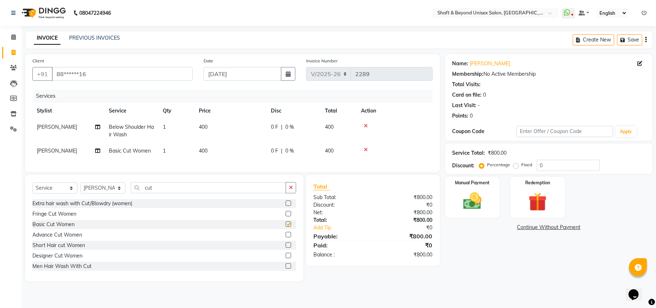
checkbox input "false"
click at [368, 123] on icon at bounding box center [366, 125] width 4 height 5
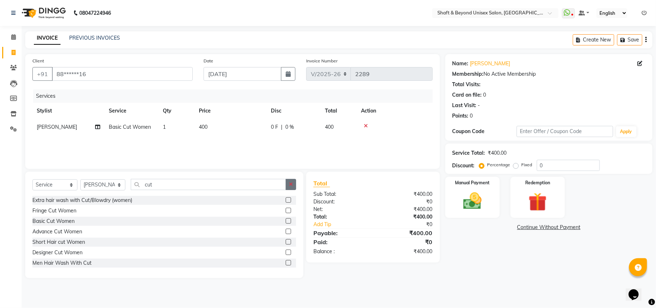
click at [290, 180] on button "button" at bounding box center [291, 184] width 10 height 11
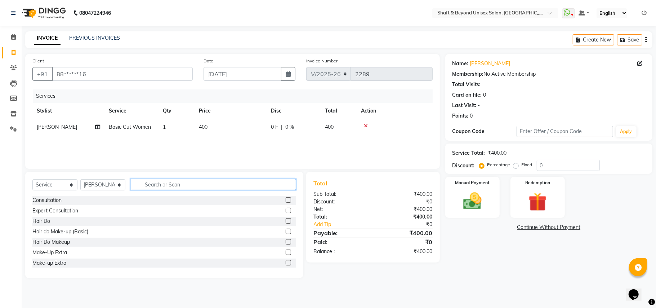
click at [271, 185] on input "text" at bounding box center [213, 184] width 165 height 11
type input "wash"
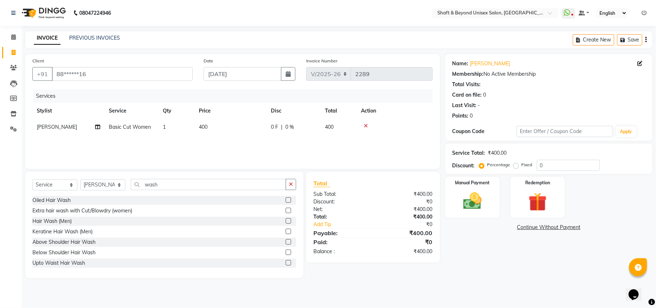
click at [286, 253] on label at bounding box center [288, 251] width 5 height 5
click at [286, 253] on input "checkbox" at bounding box center [288, 252] width 5 height 5
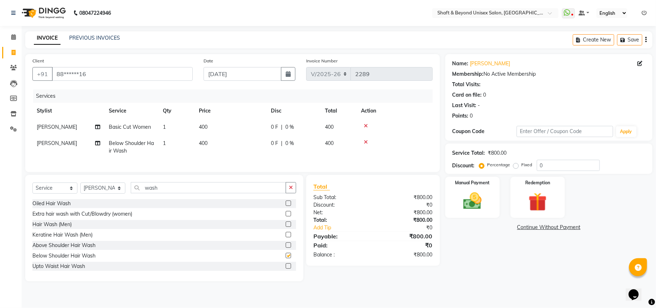
checkbox input "false"
click at [258, 154] on td "400" at bounding box center [231, 147] width 72 height 24
select select "88897"
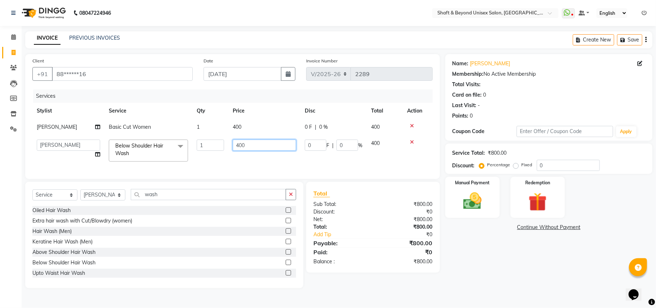
click at [280, 143] on input "400" at bounding box center [264, 145] width 63 height 11
type input "4"
type input "400"
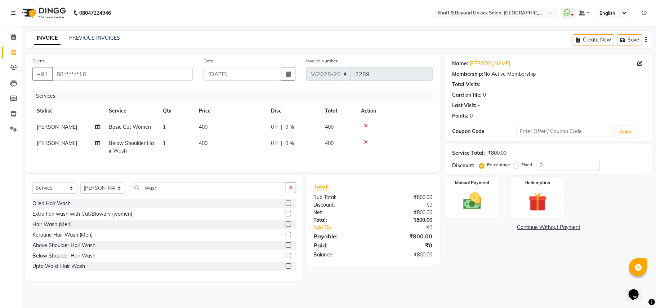
click at [270, 165] on div "Services Stylist Service Qty Price Disc Total Action Shabir Salmani Basic Cut W…" at bounding box center [232, 126] width 401 height 75
click at [293, 190] on icon "button" at bounding box center [291, 187] width 4 height 5
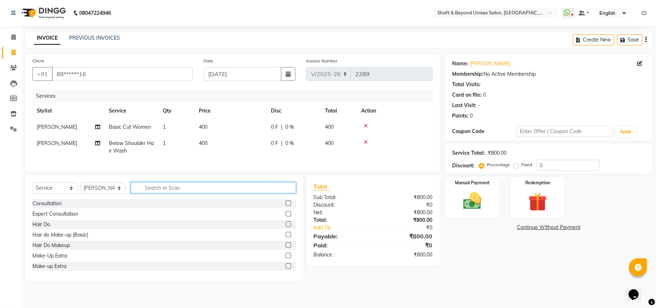
click at [252, 193] on input "text" at bounding box center [213, 187] width 165 height 11
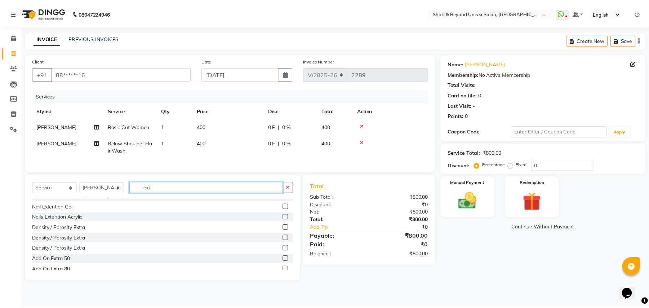
scroll to position [53, 0]
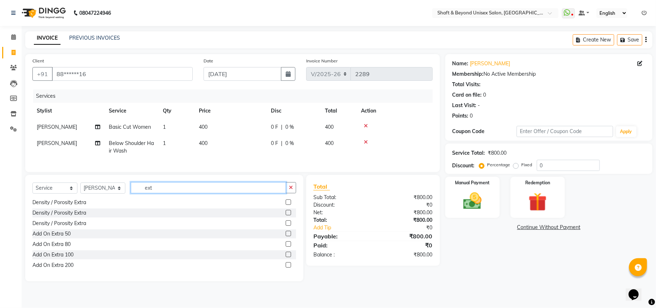
type input "ext"
click at [286, 267] on label at bounding box center [288, 264] width 5 height 5
click at [286, 267] on input "checkbox" at bounding box center [288, 265] width 5 height 5
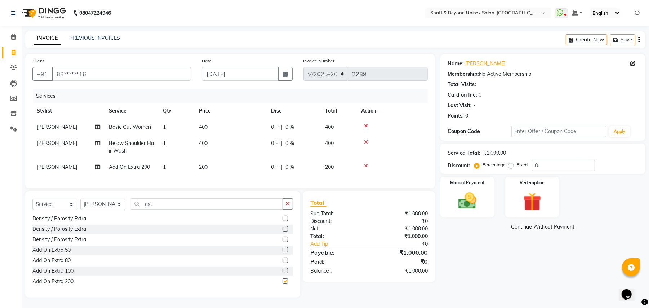
checkbox input "false"
click at [284, 203] on button "button" at bounding box center [288, 203] width 10 height 11
click at [64, 206] on select "Select Service Product Membership Package Voucher Prepaid Gift Card" at bounding box center [54, 203] width 45 height 11
select select "product"
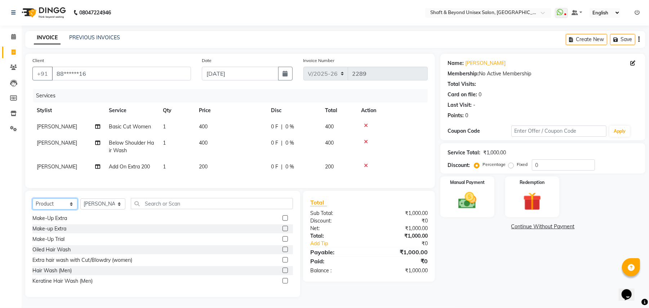
click at [32, 199] on select "Select Service Product Membership Package Voucher Prepaid Gift Card" at bounding box center [54, 203] width 45 height 11
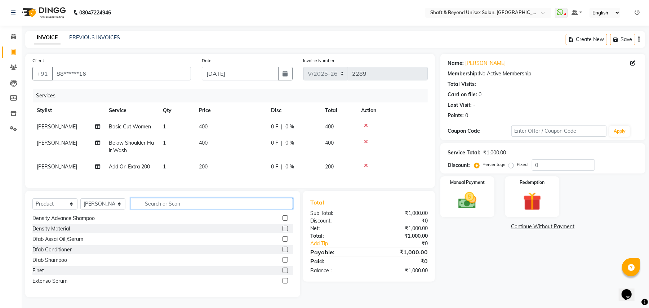
click at [150, 203] on input "text" at bounding box center [212, 203] width 162 height 11
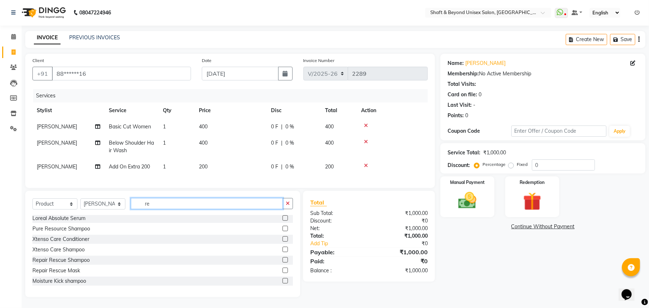
type input "re"
click at [283, 271] on label at bounding box center [285, 269] width 5 height 5
click at [283, 271] on input "checkbox" at bounding box center [285, 270] width 5 height 5
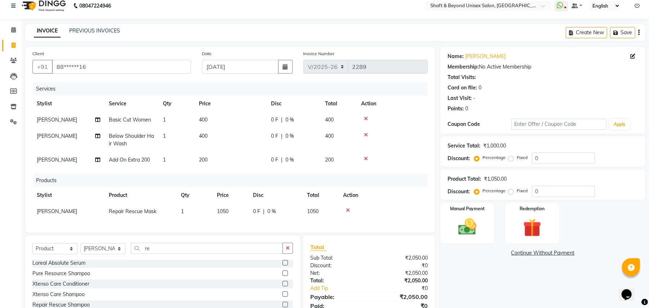
checkbox input "false"
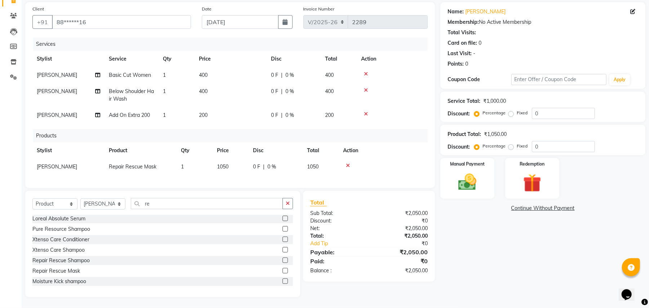
click at [283, 263] on label at bounding box center [285, 259] width 5 height 5
click at [283, 263] on input "checkbox" at bounding box center [285, 260] width 5 height 5
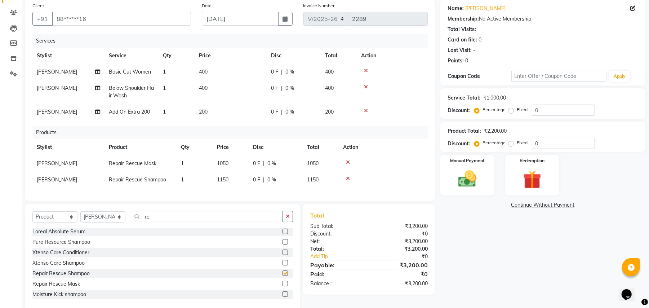
checkbox input "false"
click at [311, 162] on span "1050" at bounding box center [313, 163] width 12 height 6
select select "88897"
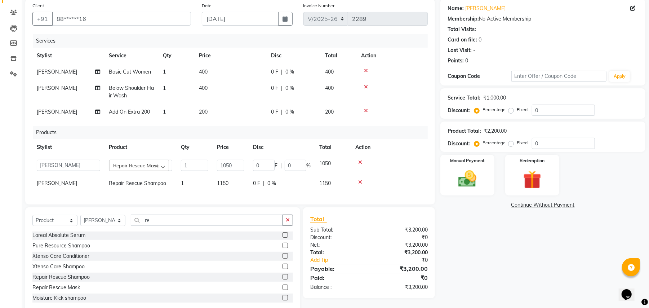
click at [325, 164] on span "1050" at bounding box center [325, 163] width 12 height 6
click at [240, 167] on input "1050" at bounding box center [230, 165] width 27 height 11
type input "1150"
click at [241, 175] on td "1150" at bounding box center [231, 183] width 36 height 16
select select "88897"
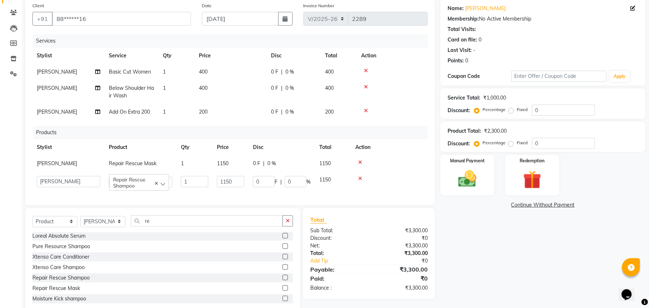
scroll to position [80, 0]
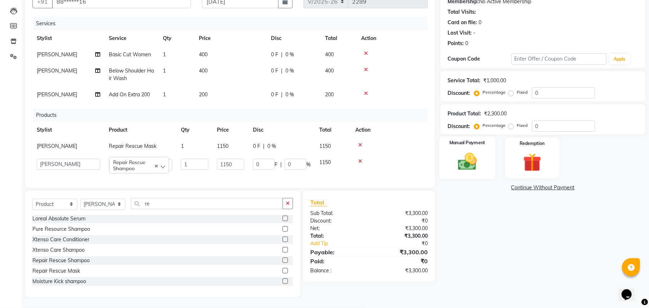
click at [472, 162] on img at bounding box center [467, 162] width 31 height 22
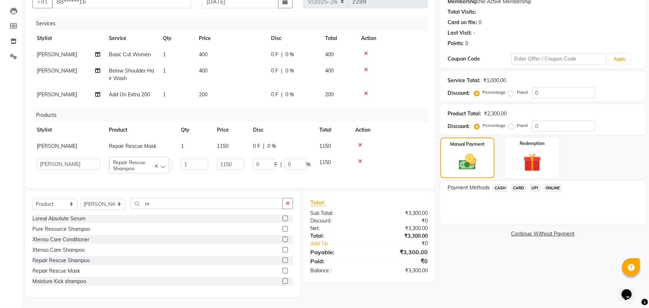
click at [547, 184] on span "ONLINE" at bounding box center [553, 188] width 19 height 8
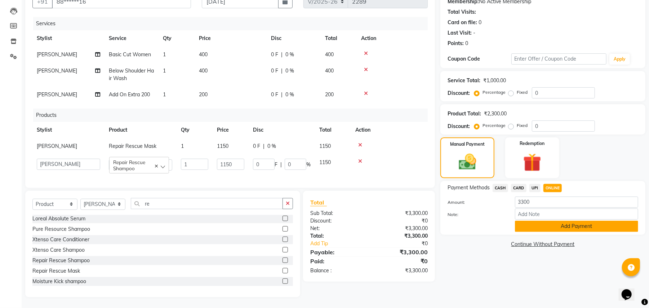
click at [557, 221] on button "Add Payment" at bounding box center [576, 226] width 123 height 11
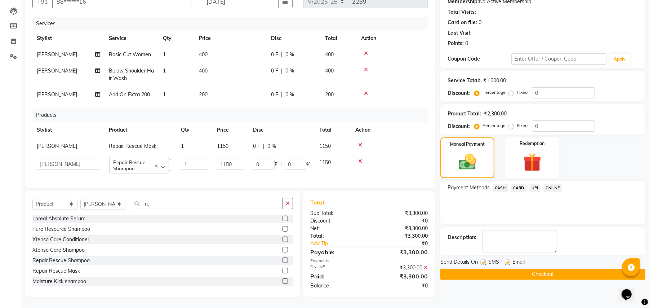
click at [553, 269] on button "Checkout" at bounding box center [543, 274] width 205 height 11
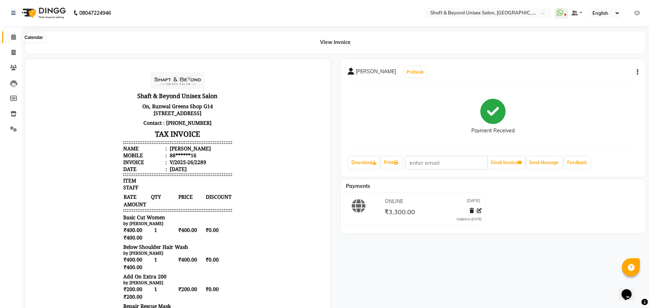
drag, startPoint x: 13, startPoint y: 35, endPoint x: 21, endPoint y: 47, distance: 13.8
click at [13, 36] on icon at bounding box center [13, 36] width 5 height 5
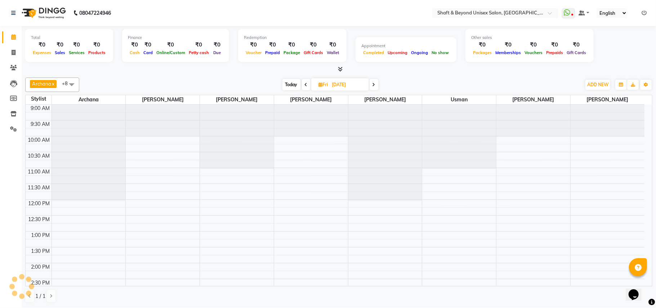
scroll to position [224, 0]
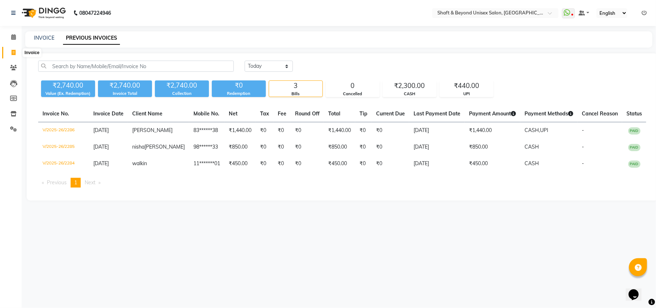
click at [12, 52] on icon at bounding box center [14, 52] width 4 height 5
select select "service"
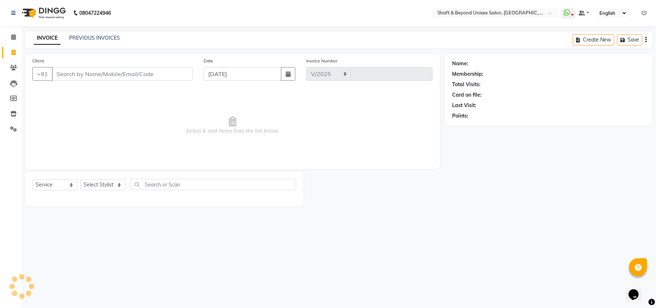
select select "3878"
type input "2290"
click at [103, 75] on input "Client" at bounding box center [122, 74] width 141 height 14
click at [103, 187] on select "Select Stylist Archana [PERSON_NAME] [PERSON_NAME] [PERSON_NAME] [PERSON_NAME] …" at bounding box center [102, 184] width 45 height 11
select select "34090"
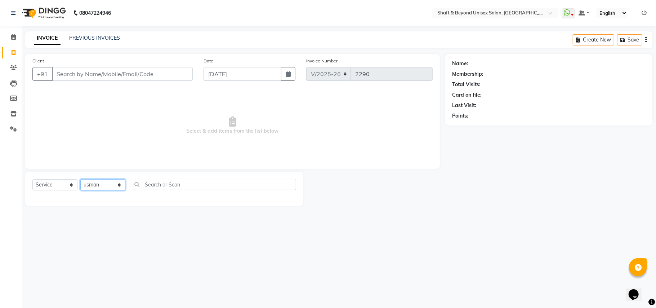
click at [80, 179] on select "Select Stylist Archana [PERSON_NAME] [PERSON_NAME] [PERSON_NAME] [PERSON_NAME] …" at bounding box center [102, 184] width 45 height 11
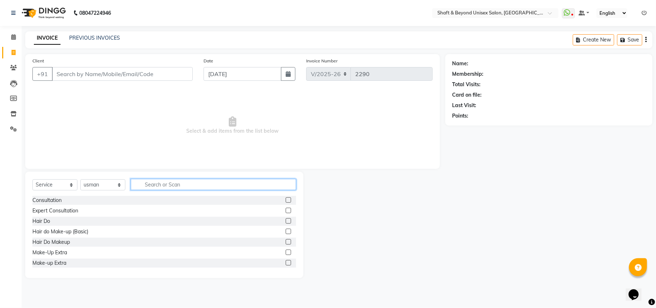
click at [152, 184] on input "text" at bounding box center [213, 184] width 165 height 11
type input "wash"
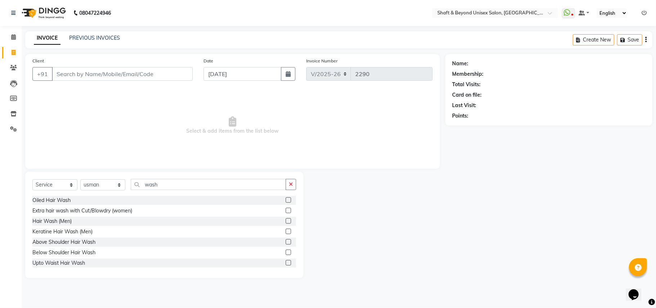
click at [286, 252] on label at bounding box center [288, 251] width 5 height 5
click at [286, 252] on input "checkbox" at bounding box center [288, 252] width 5 height 5
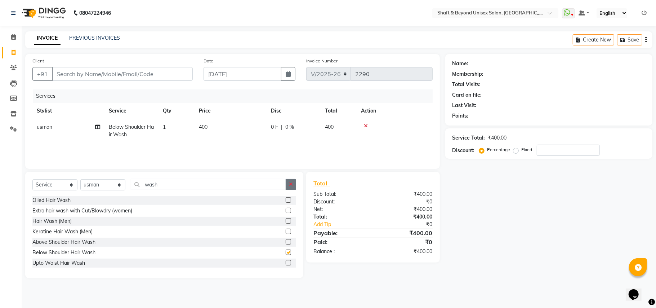
checkbox input "false"
click at [289, 182] on icon "button" at bounding box center [291, 184] width 4 height 5
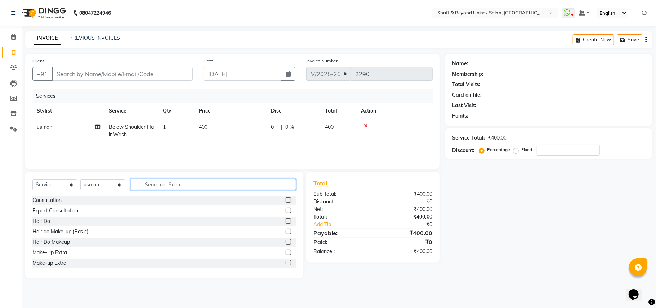
click at [236, 180] on input "text" at bounding box center [213, 184] width 165 height 11
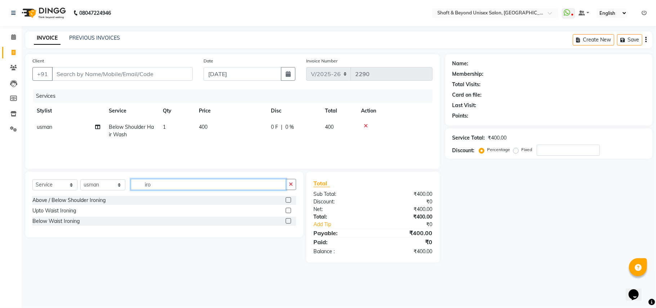
type input "iro"
click at [289, 200] on label at bounding box center [288, 199] width 5 height 5
click at [289, 200] on input "checkbox" at bounding box center [288, 200] width 5 height 5
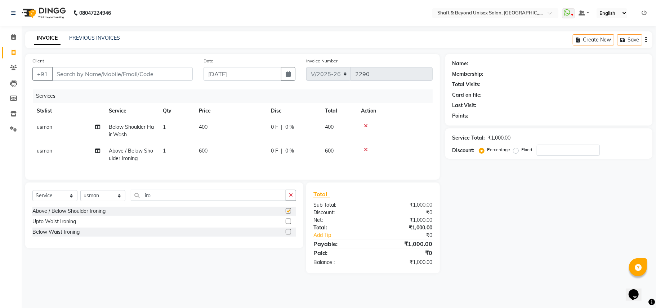
checkbox input "false"
click at [156, 74] on input "Client" at bounding box center [122, 74] width 141 height 14
type input "w"
type input "0"
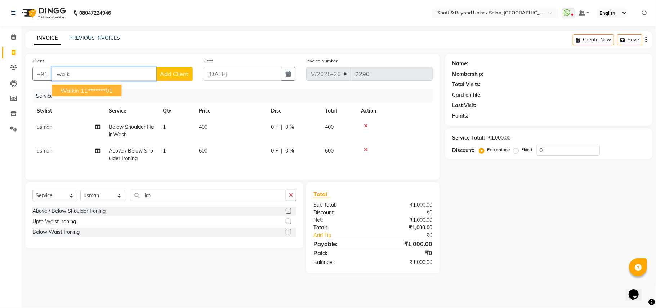
click at [120, 94] on button "walkin 11*******01" at bounding box center [87, 91] width 70 height 12
type input "11*******01"
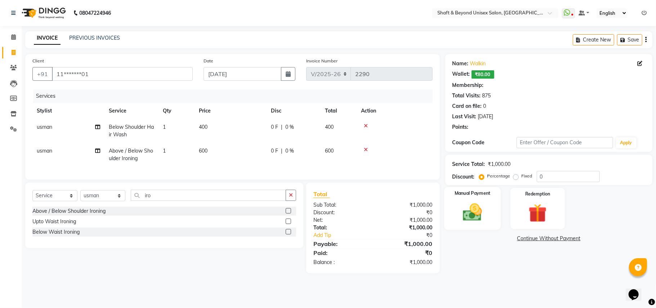
click at [471, 224] on img at bounding box center [472, 212] width 31 height 22
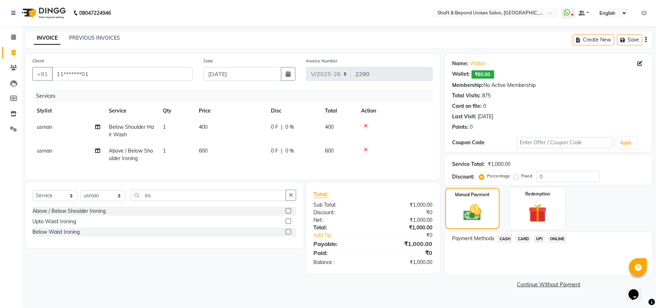
click at [508, 239] on span "CASH" at bounding box center [506, 239] width 16 height 8
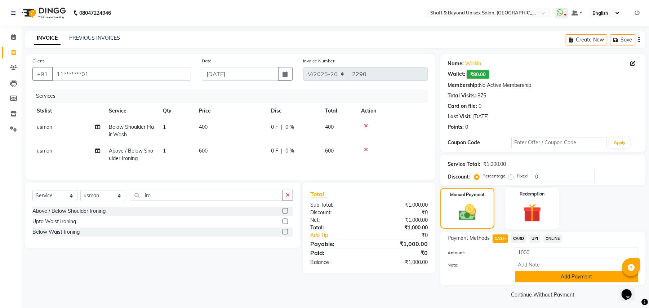
click at [552, 273] on button "Add Payment" at bounding box center [576, 276] width 123 height 11
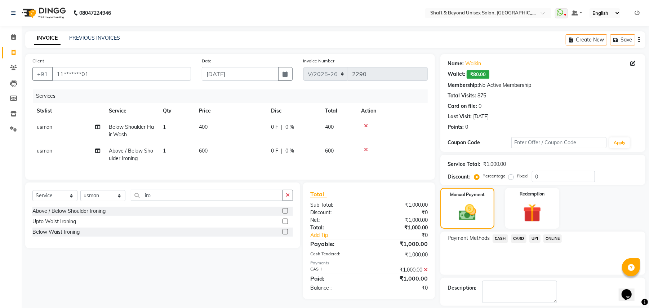
scroll to position [34, 0]
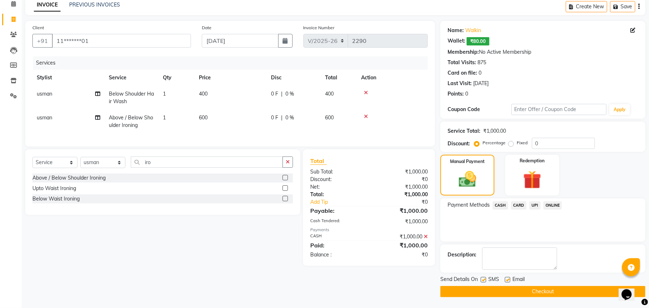
click at [553, 292] on button "Checkout" at bounding box center [543, 291] width 205 height 11
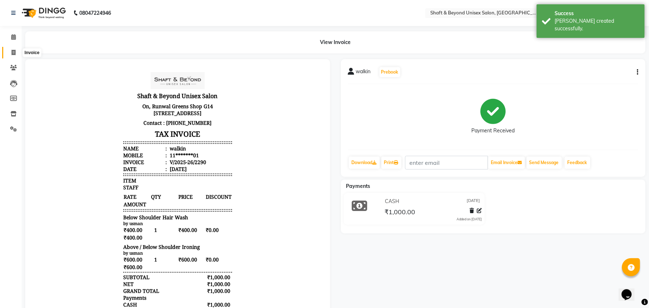
click at [12, 52] on icon at bounding box center [14, 52] width 4 height 5
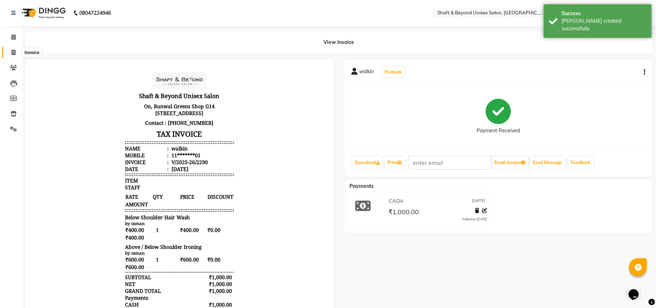
select select "3878"
select select "service"
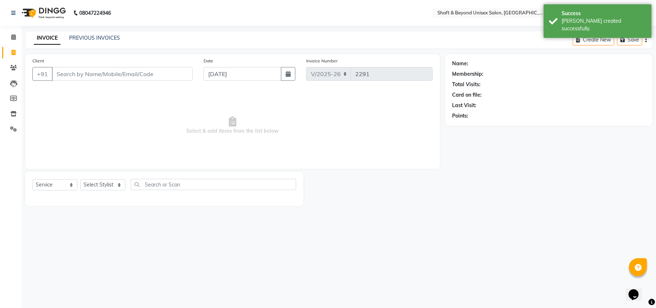
click at [112, 71] on input "Client" at bounding box center [122, 74] width 141 height 14
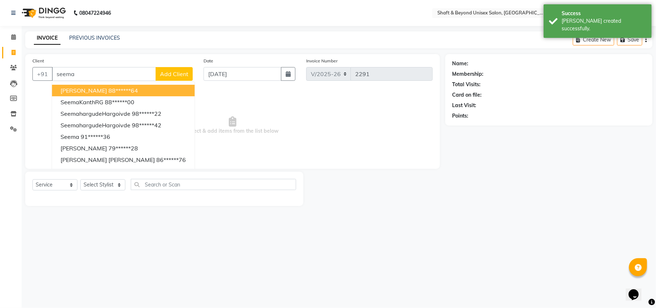
click at [109, 92] on ngb-highlight "88******64" at bounding box center [124, 90] width 30 height 7
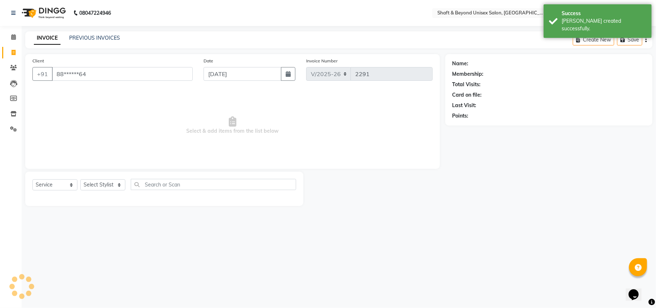
type input "88******64"
select select "1: Object"
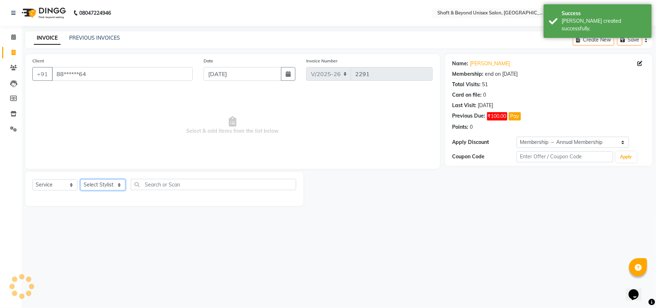
click at [103, 185] on select "Select Stylist Archana [PERSON_NAME] [PERSON_NAME] [PERSON_NAME] [PERSON_NAME] …" at bounding box center [102, 184] width 45 height 11
select select "19079"
click at [80, 179] on select "Select Stylist Archana [PERSON_NAME] [PERSON_NAME] [PERSON_NAME] [PERSON_NAME] …" at bounding box center [102, 184] width 45 height 11
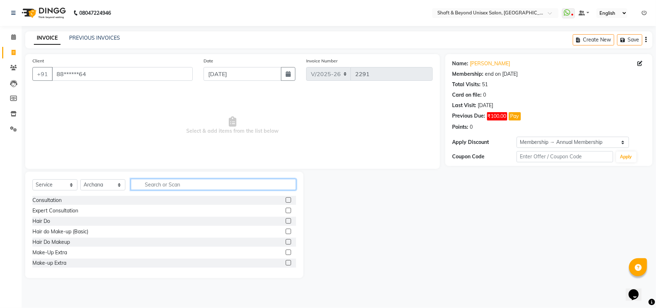
click at [159, 182] on input "text" at bounding box center [213, 184] width 165 height 11
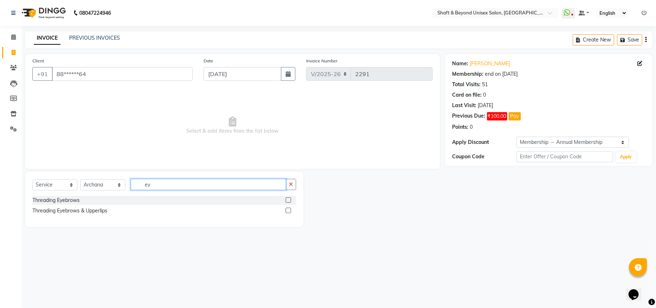
type input "ey"
click at [288, 211] on label at bounding box center [288, 210] width 5 height 5
click at [288, 211] on input "checkbox" at bounding box center [288, 210] width 5 height 5
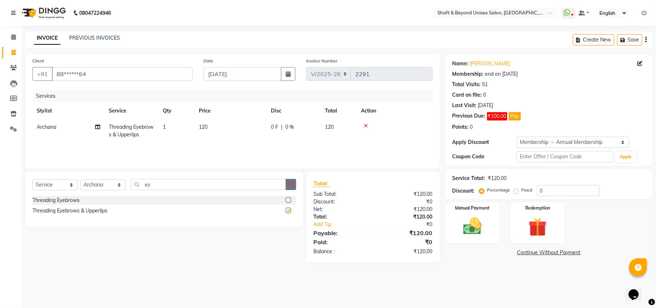
checkbox input "false"
click at [292, 182] on icon "button" at bounding box center [291, 184] width 4 height 5
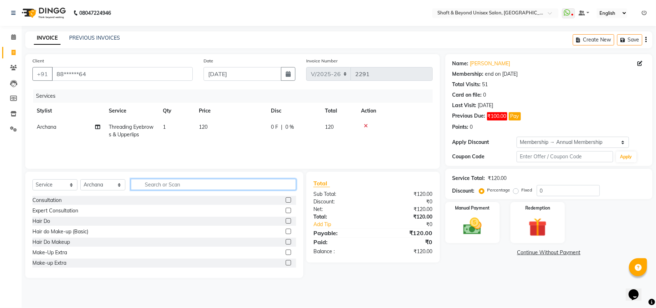
click at [235, 183] on input "text" at bounding box center [213, 184] width 165 height 11
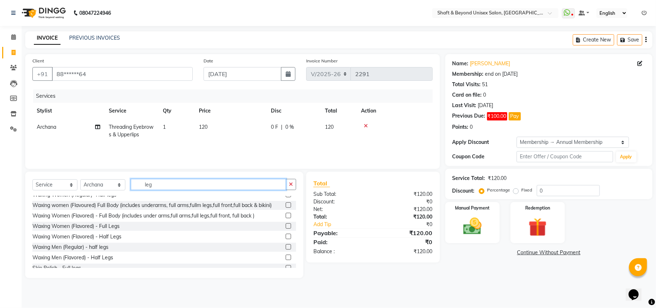
scroll to position [95, 0]
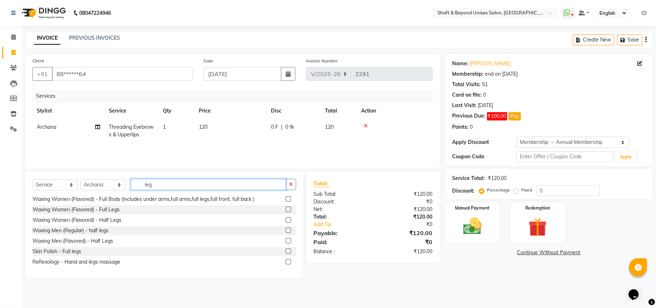
type input "leg"
click at [286, 220] on label at bounding box center [288, 219] width 5 height 5
click at [286, 220] on input "checkbox" at bounding box center [288, 220] width 5 height 5
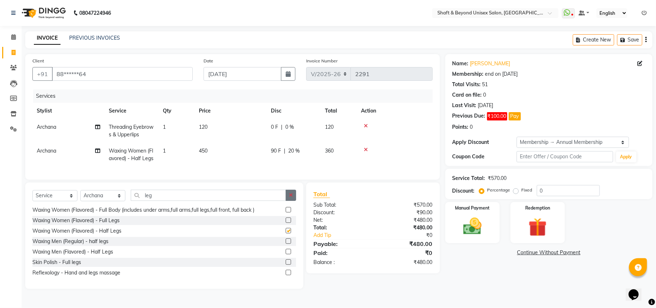
checkbox input "false"
click at [291, 198] on icon "button" at bounding box center [291, 194] width 4 height 5
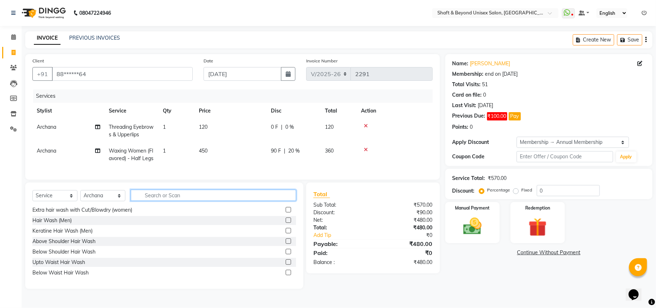
click at [228, 201] on input "text" at bounding box center [213, 195] width 165 height 11
click at [186, 201] on input "text" at bounding box center [213, 195] width 165 height 11
click at [226, 201] on input "text" at bounding box center [213, 195] width 165 height 11
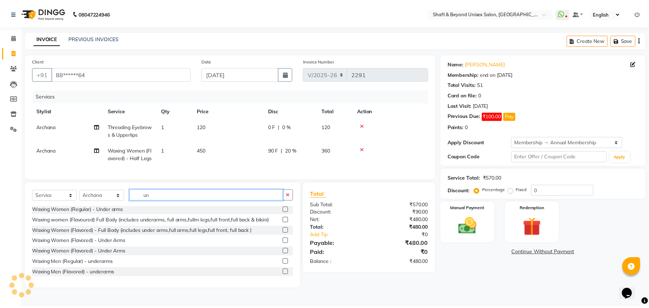
scroll to position [43, 0]
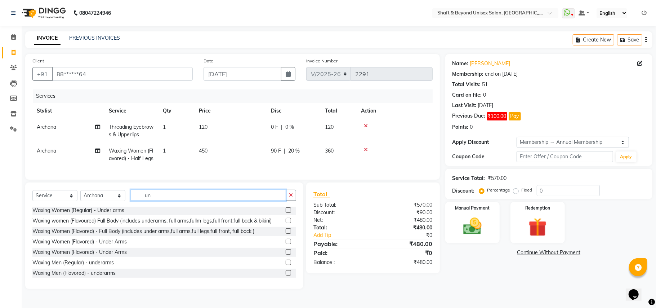
type input "un"
click at [286, 255] on label at bounding box center [288, 251] width 5 height 5
click at [286, 255] on input "checkbox" at bounding box center [288, 252] width 5 height 5
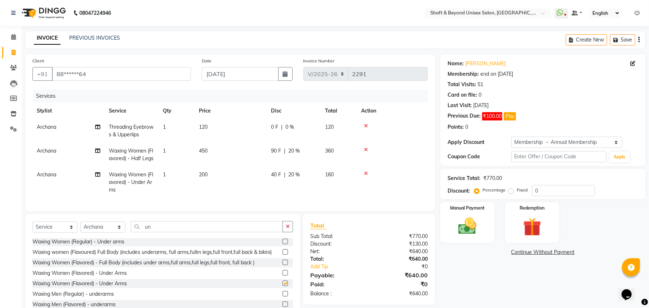
checkbox input "false"
click at [287, 229] on icon "button" at bounding box center [288, 226] width 4 height 5
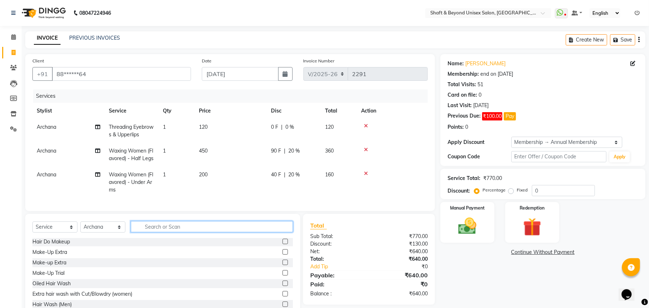
scroll to position [30, 0]
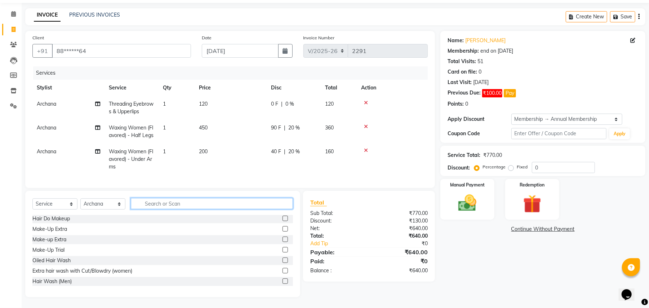
click at [185, 202] on input "text" at bounding box center [212, 203] width 162 height 11
click at [142, 202] on input "text" at bounding box center [212, 203] width 162 height 11
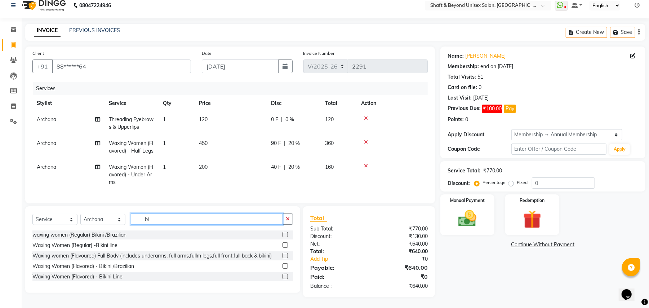
scroll to position [15, 0]
type input "biki"
click at [286, 267] on label at bounding box center [285, 265] width 5 height 5
click at [286, 267] on input "checkbox" at bounding box center [285, 266] width 5 height 5
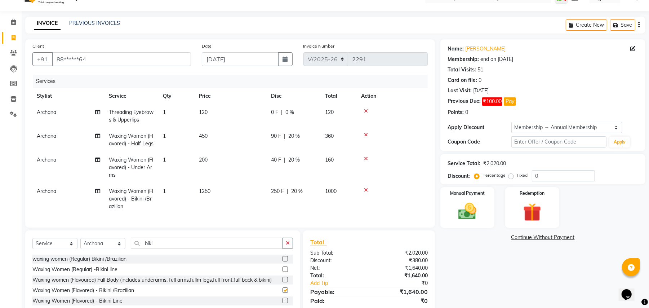
checkbox input "false"
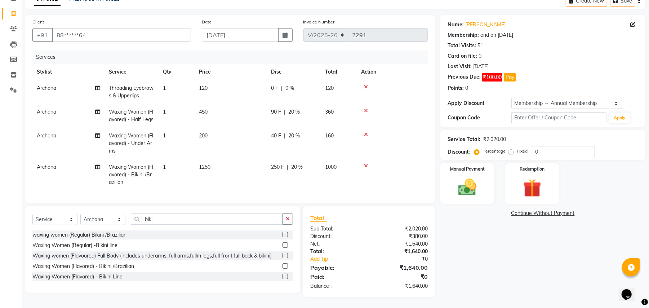
click at [267, 169] on td "250 F | 20 %" at bounding box center [294, 174] width 54 height 31
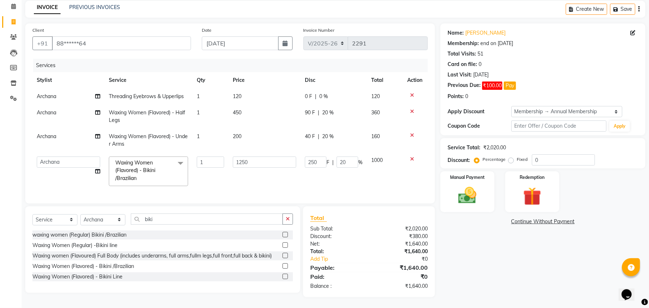
scroll to position [38, 0]
click at [319, 156] on input "250" at bounding box center [316, 161] width 22 height 11
type input "2"
type input "450"
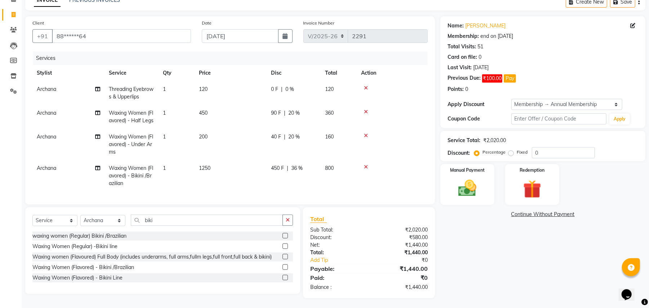
click at [314, 164] on td "450 F | 36 %" at bounding box center [294, 175] width 54 height 31
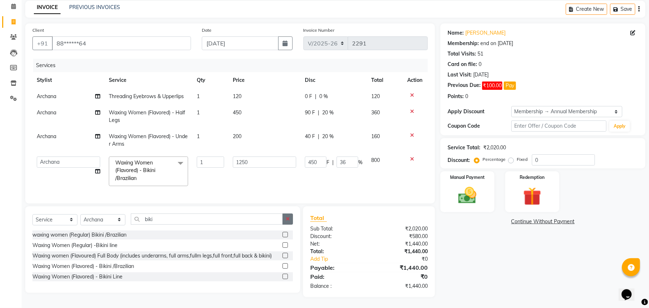
click at [285, 218] on button "button" at bounding box center [288, 218] width 10 height 11
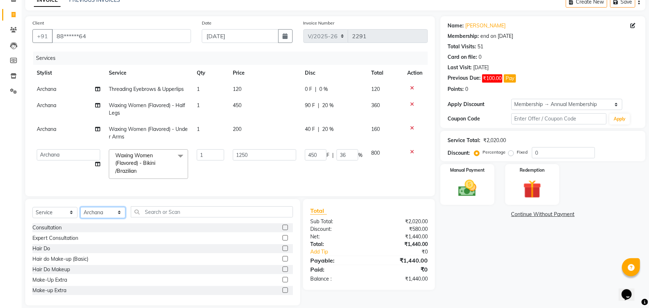
click at [106, 218] on select "Select Stylist Archana [PERSON_NAME] [PERSON_NAME] [PERSON_NAME] [PERSON_NAME] …" at bounding box center [102, 212] width 45 height 11
select select "59999"
click at [80, 214] on select "Select Stylist Archana [PERSON_NAME] [PERSON_NAME] [PERSON_NAME] [PERSON_NAME] …" at bounding box center [102, 212] width 45 height 11
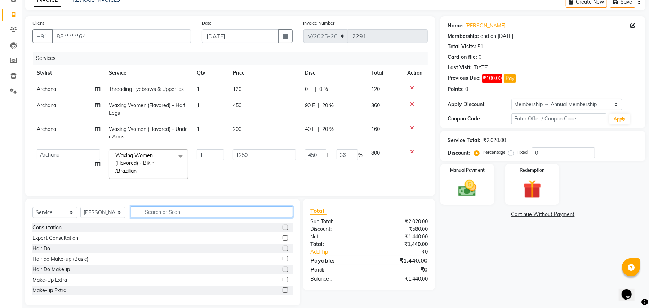
click at [172, 217] on input "text" at bounding box center [212, 211] width 162 height 11
type input "nail"
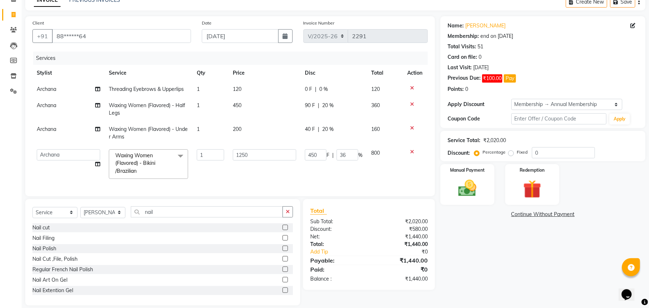
click at [283, 261] on label at bounding box center [285, 258] width 5 height 5
click at [283, 261] on input "checkbox" at bounding box center [285, 259] width 5 height 5
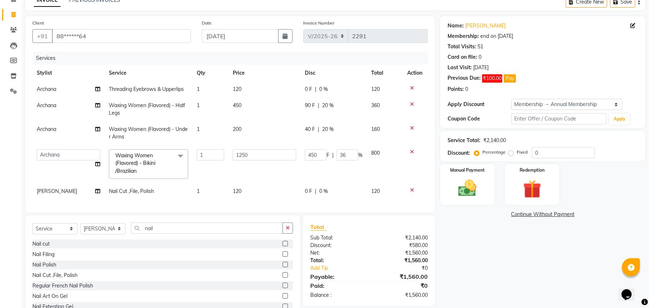
click at [283, 278] on label at bounding box center [285, 274] width 5 height 5
click at [283, 278] on input "checkbox" at bounding box center [285, 275] width 5 height 5
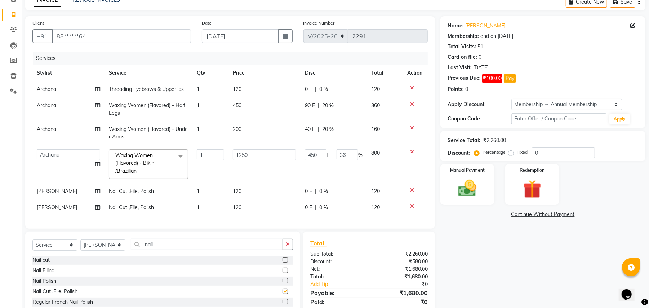
checkbox input "false"
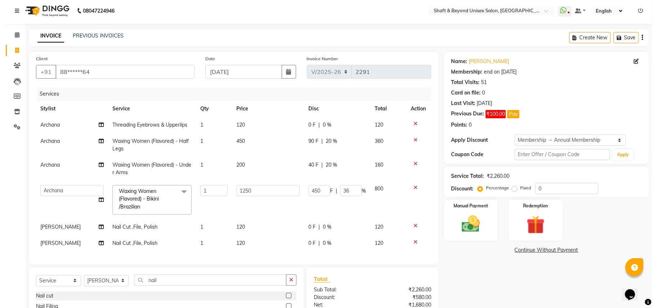
scroll to position [0, 0]
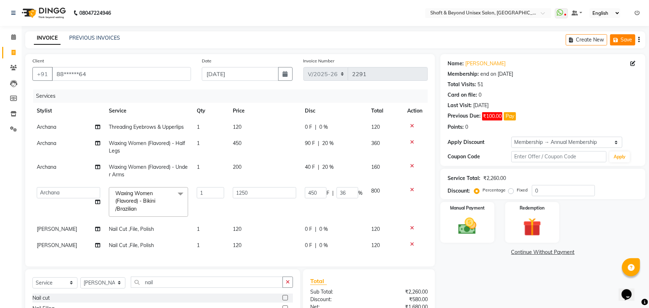
click at [620, 42] on icon "button" at bounding box center [617, 39] width 7 height 5
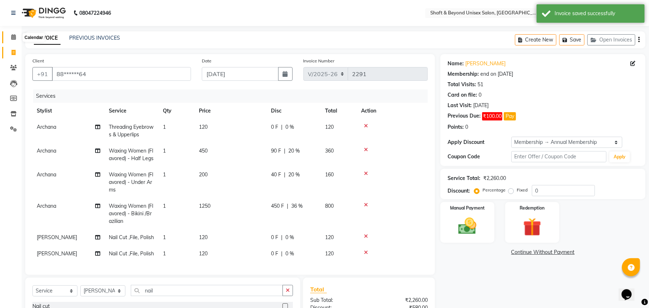
click at [13, 38] on icon at bounding box center [13, 36] width 5 height 5
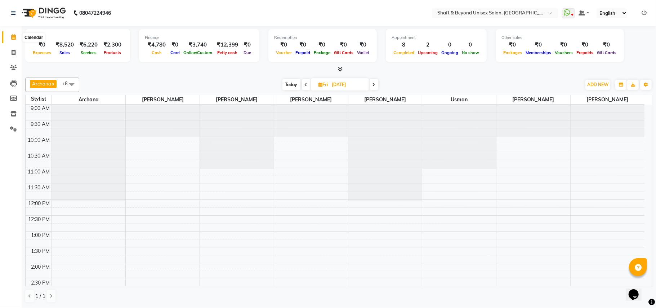
click at [12, 37] on icon at bounding box center [13, 36] width 5 height 5
